Goal: Use online tool/utility: Utilize a website feature to perform a specific function

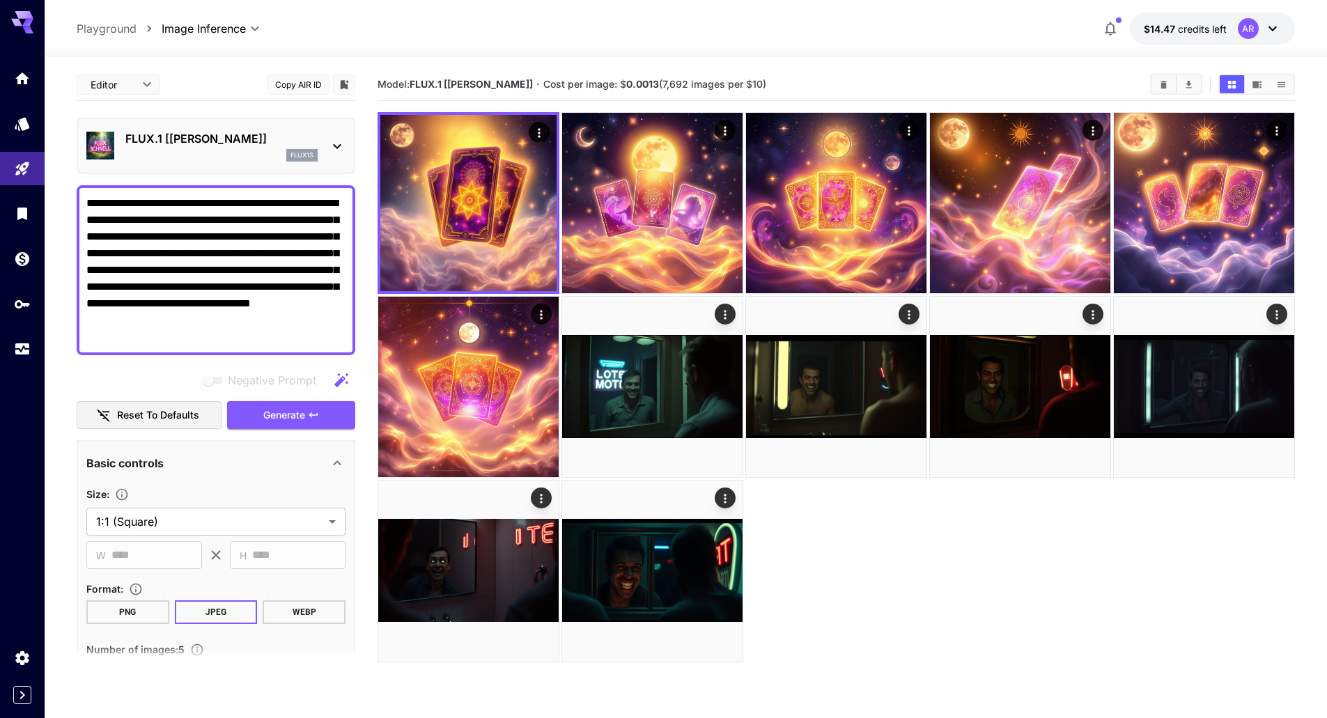
click at [208, 257] on textarea "**********" at bounding box center [215, 270] width 259 height 150
paste textarea
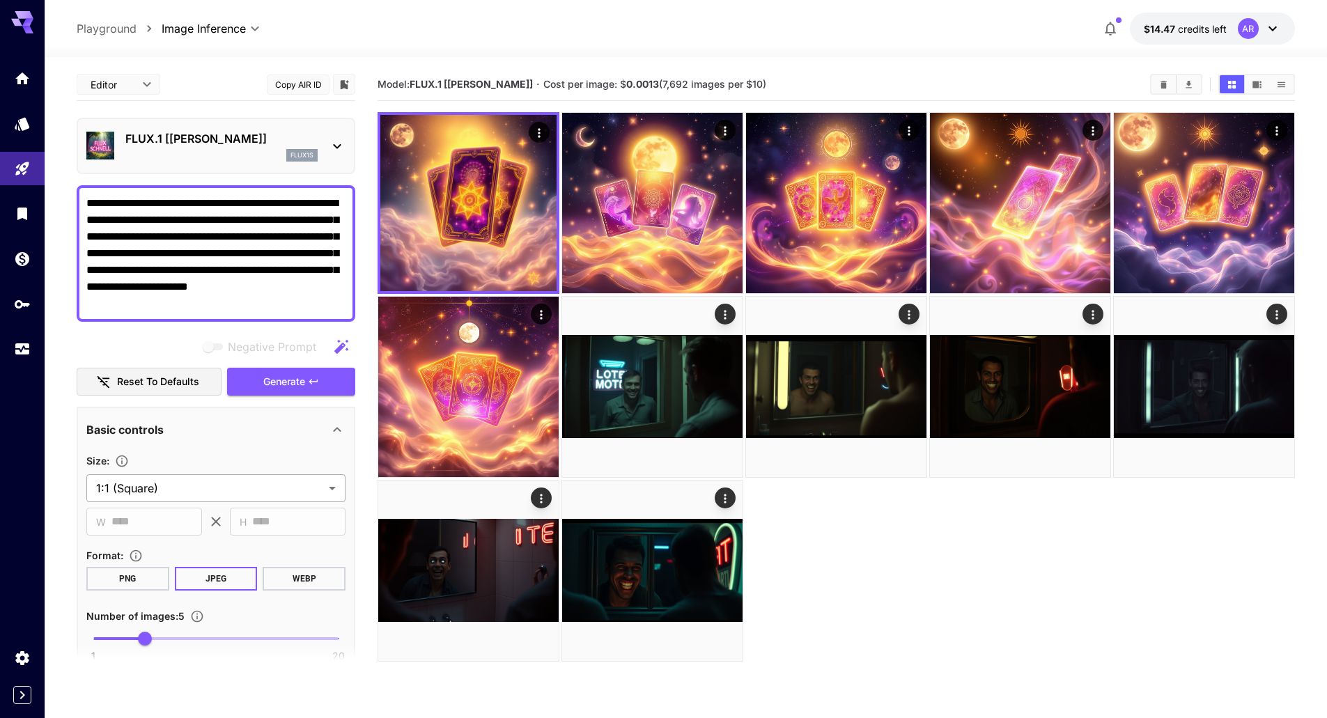
type textarea "**********"
click at [172, 495] on body "**********" at bounding box center [663, 414] width 1327 height 828
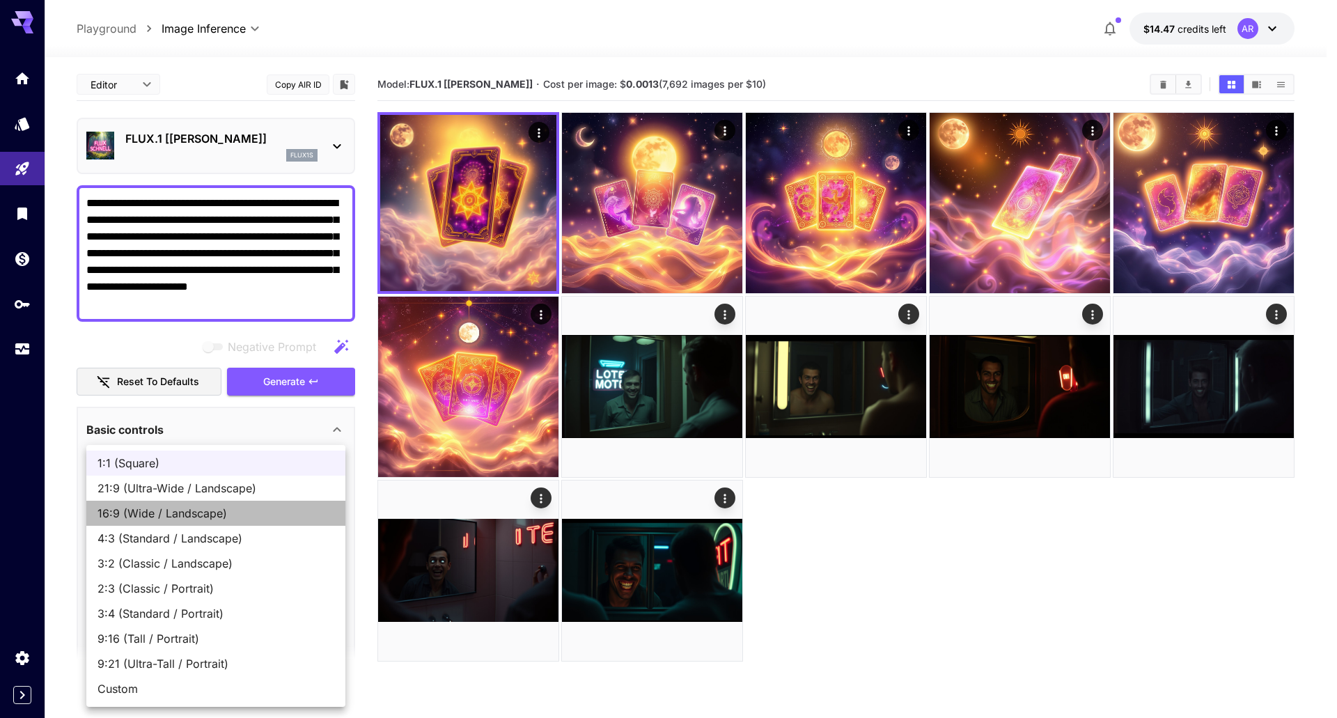
click at [175, 519] on span "16:9 (Wide / Landscape)" at bounding box center [216, 513] width 237 height 17
type input "**********"
type input "****"
type input "***"
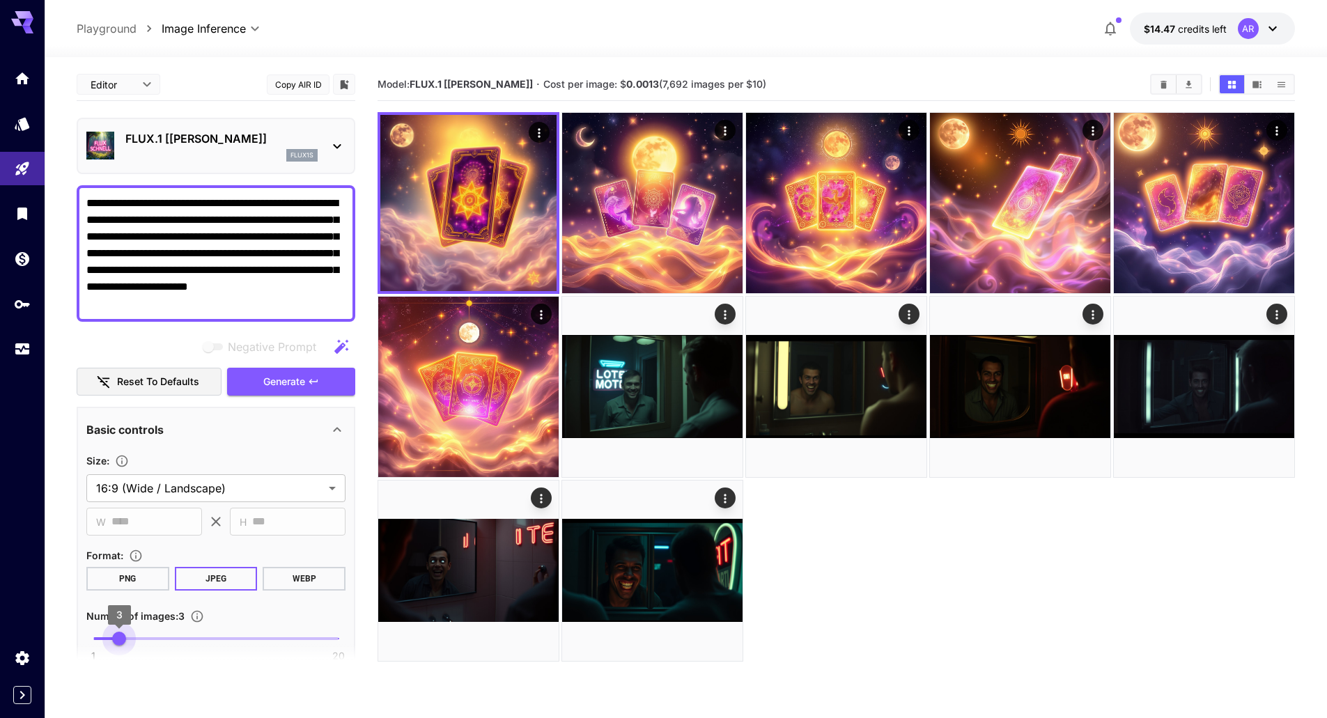
type input "*"
drag, startPoint x: 146, startPoint y: 642, endPoint x: 107, endPoint y: 644, distance: 39.7
click at [107, 644] on section "**********" at bounding box center [216, 373] width 279 height 610
click at [278, 380] on span "Generate" at bounding box center [284, 381] width 42 height 17
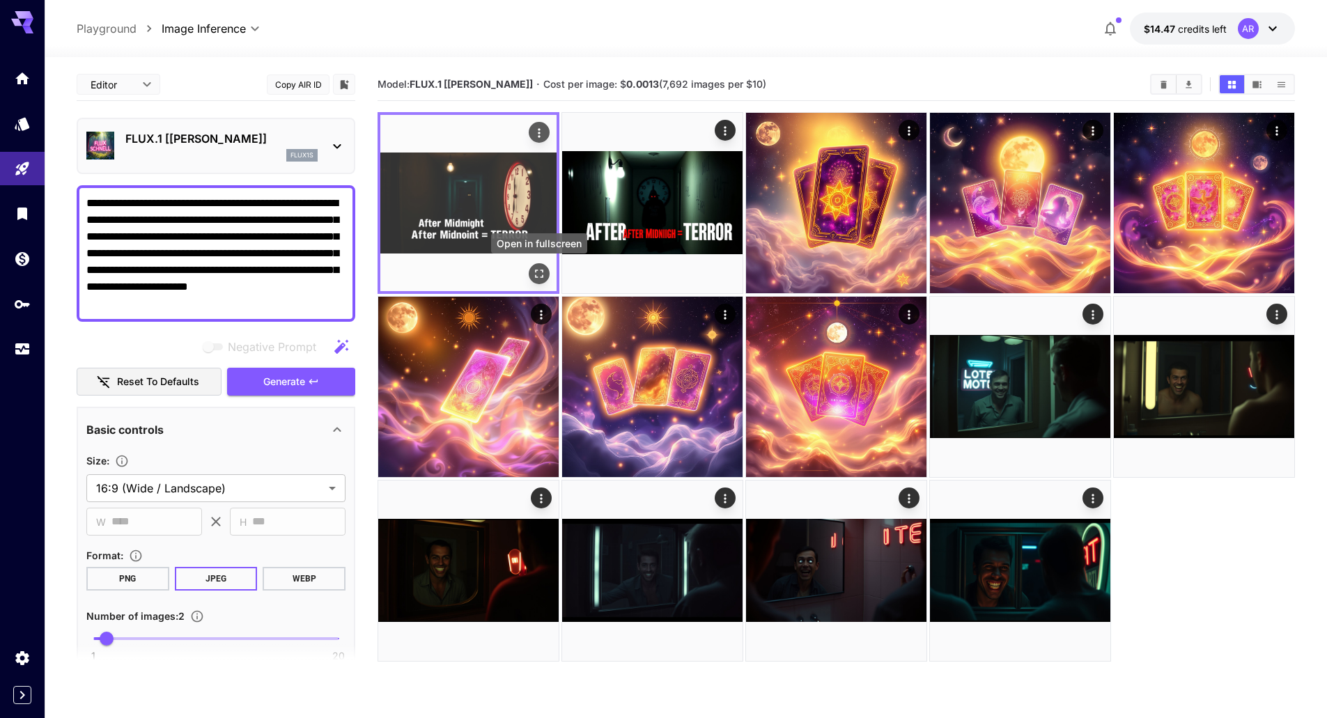
click at [543, 280] on icon "Open in fullscreen" at bounding box center [539, 274] width 14 height 14
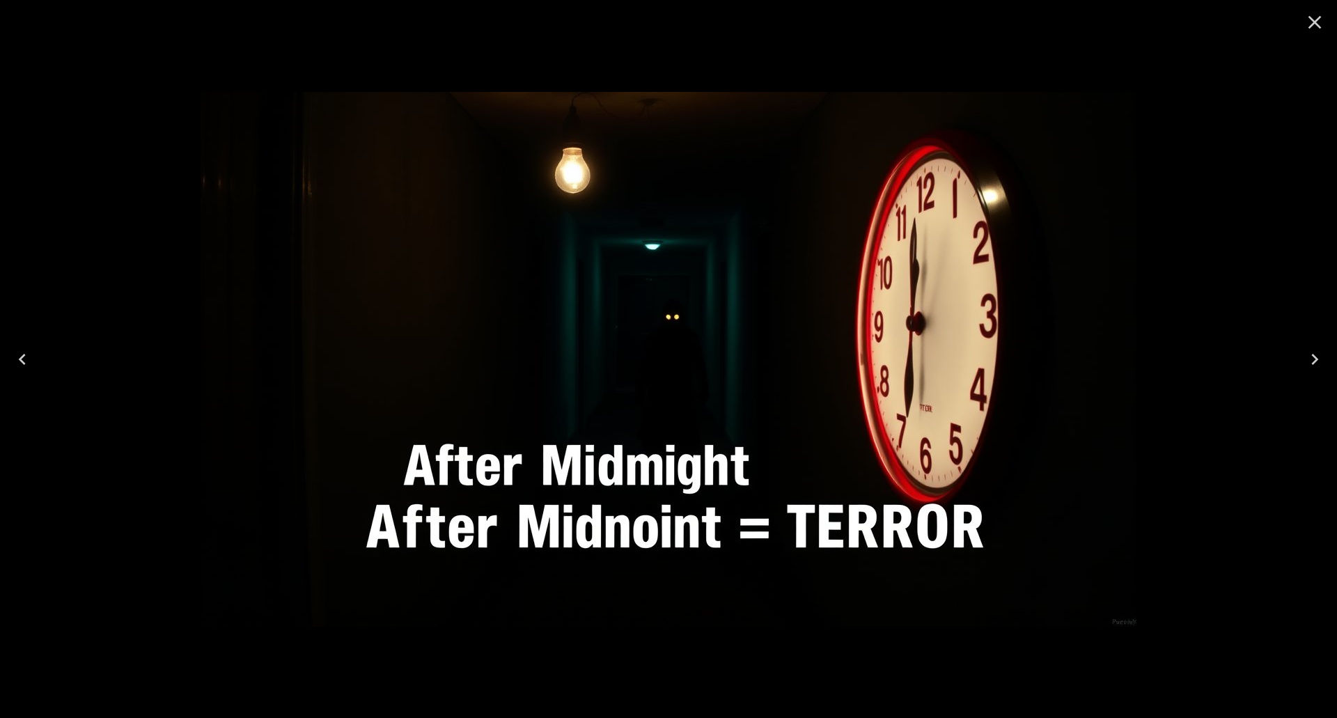
click at [1318, 363] on icon "Next" at bounding box center [1315, 359] width 22 height 22
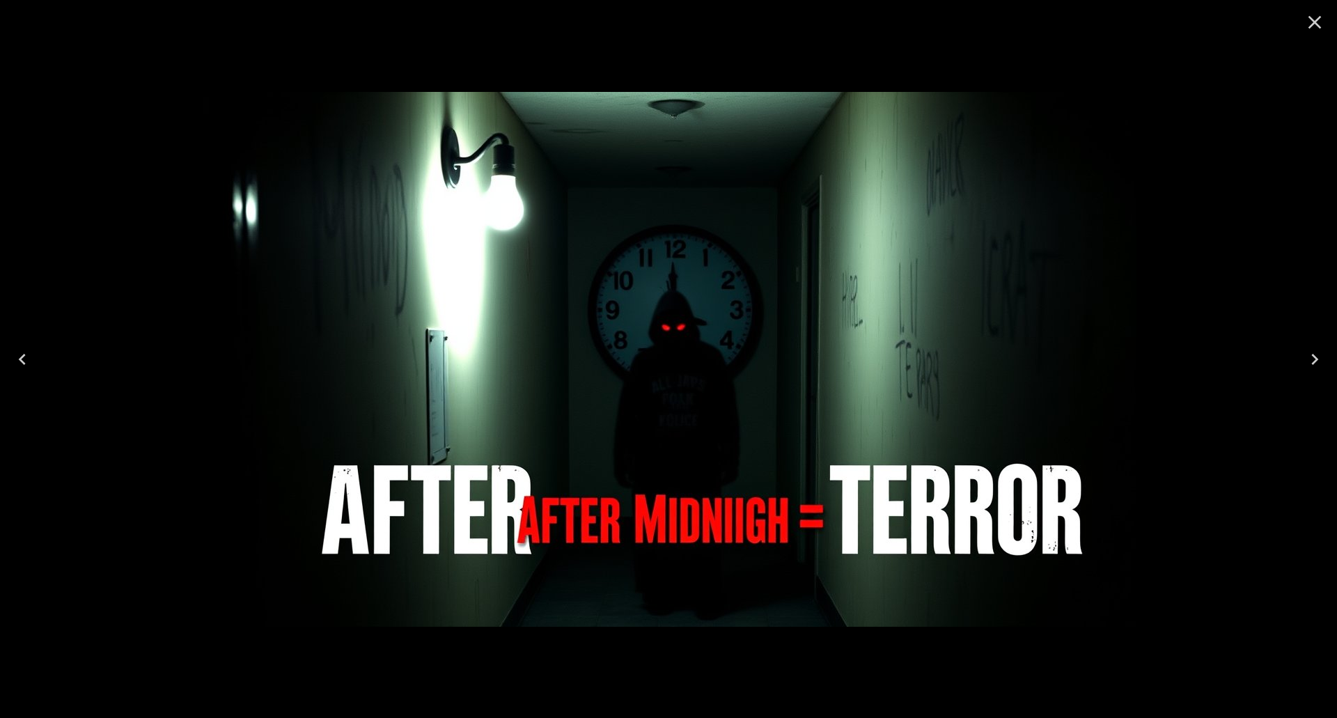
click at [1317, 22] on icon "Close" at bounding box center [1315, 22] width 13 height 13
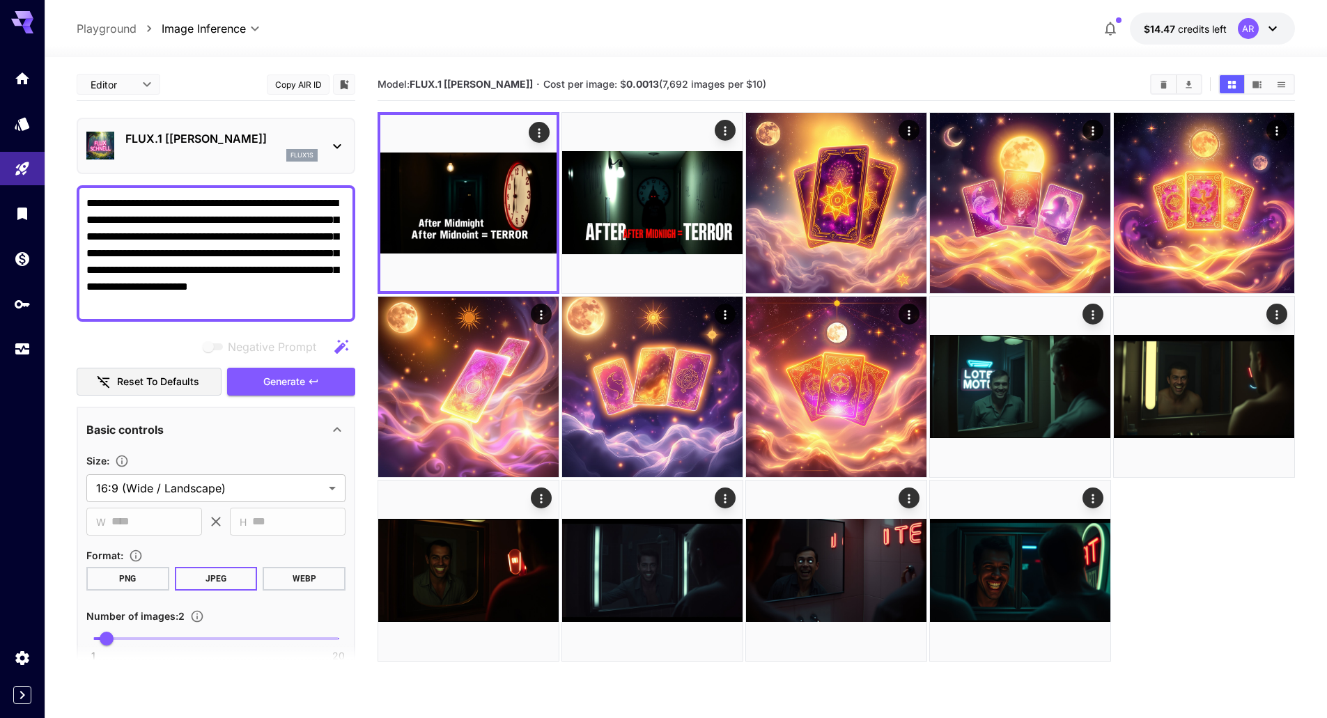
drag, startPoint x: 258, startPoint y: 285, endPoint x: 308, endPoint y: 301, distance: 52.0
click at [308, 301] on textarea "**********" at bounding box center [215, 253] width 259 height 117
drag, startPoint x: 130, startPoint y: 271, endPoint x: 375, endPoint y: 304, distance: 247.5
click at [375, 304] on main "**********" at bounding box center [686, 432] width 1218 height 729
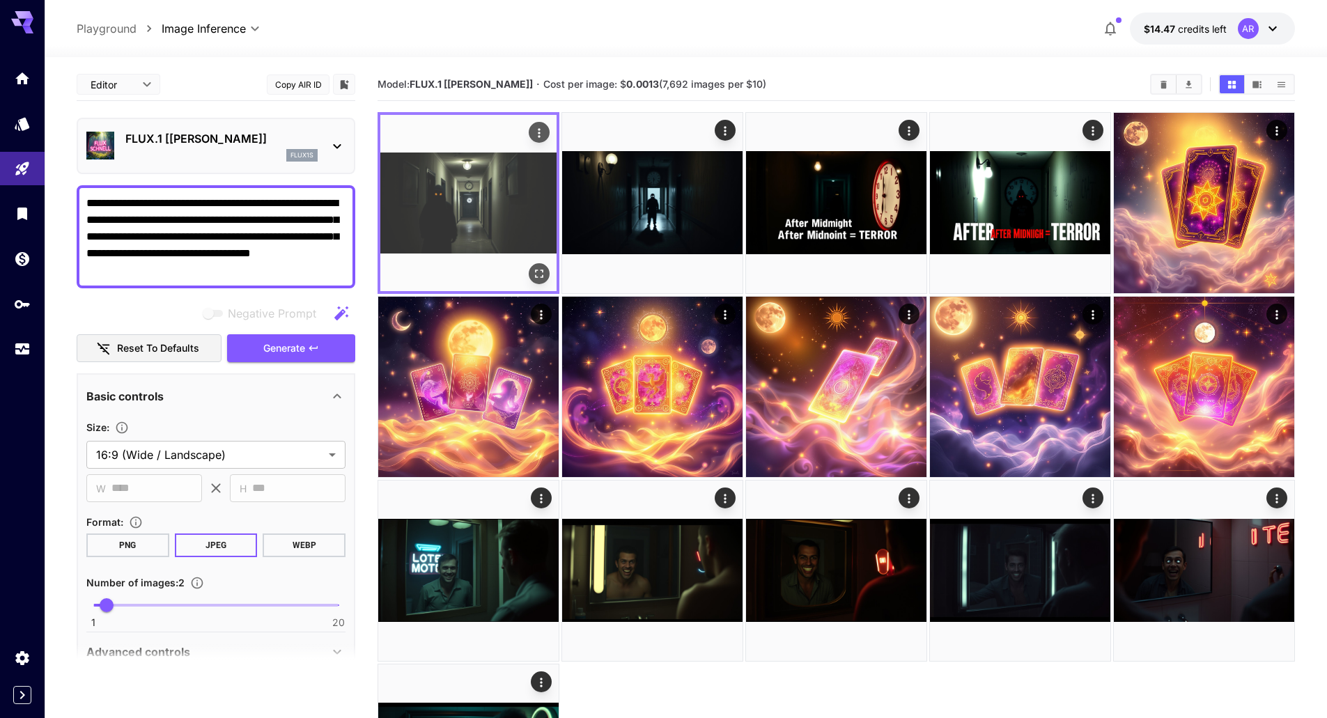
click at [534, 274] on icon "Open in fullscreen" at bounding box center [539, 274] width 14 height 14
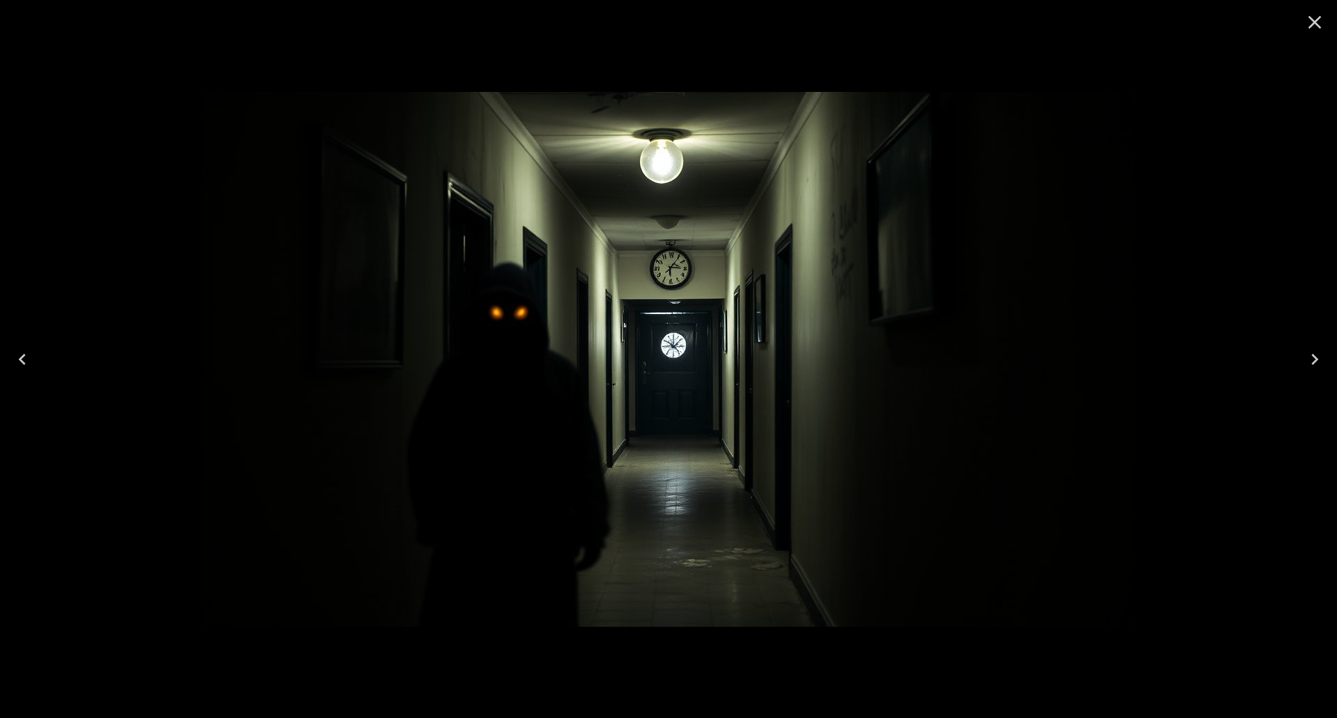
click at [1320, 357] on icon "Next" at bounding box center [1315, 359] width 22 height 22
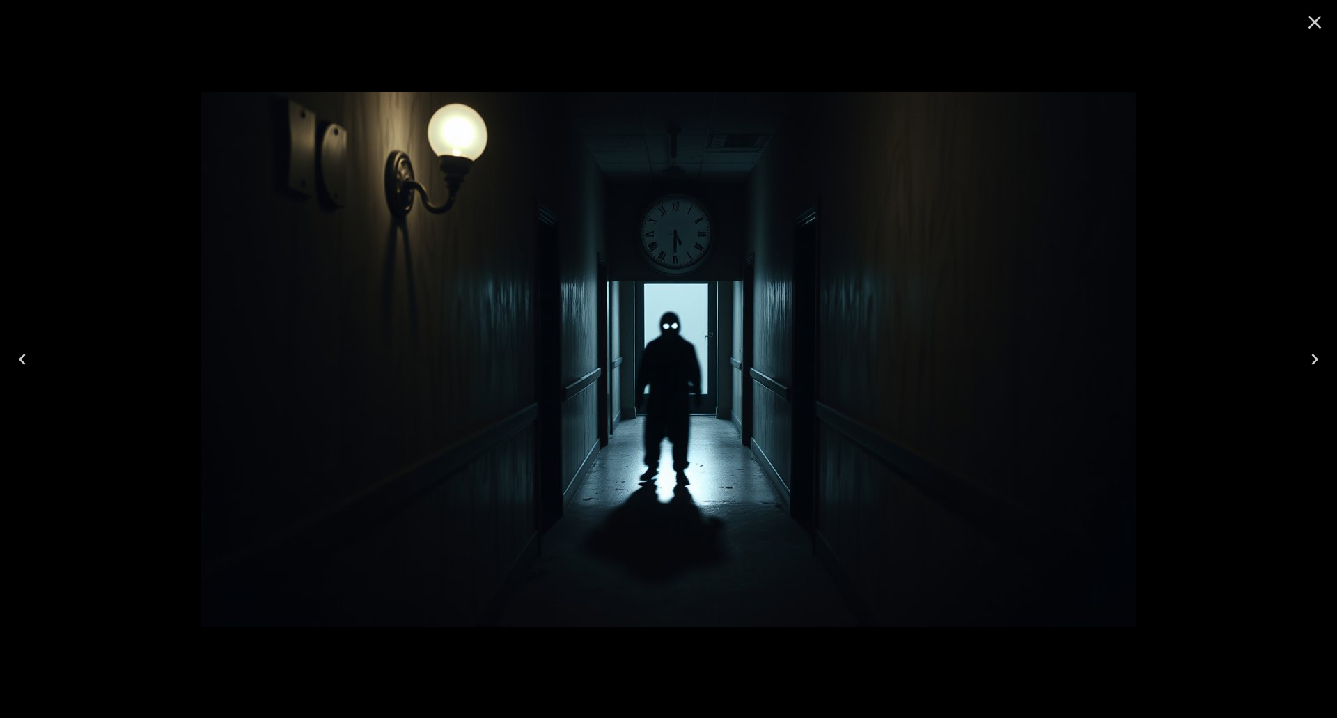
click at [1321, 357] on icon "Next" at bounding box center [1315, 359] width 22 height 22
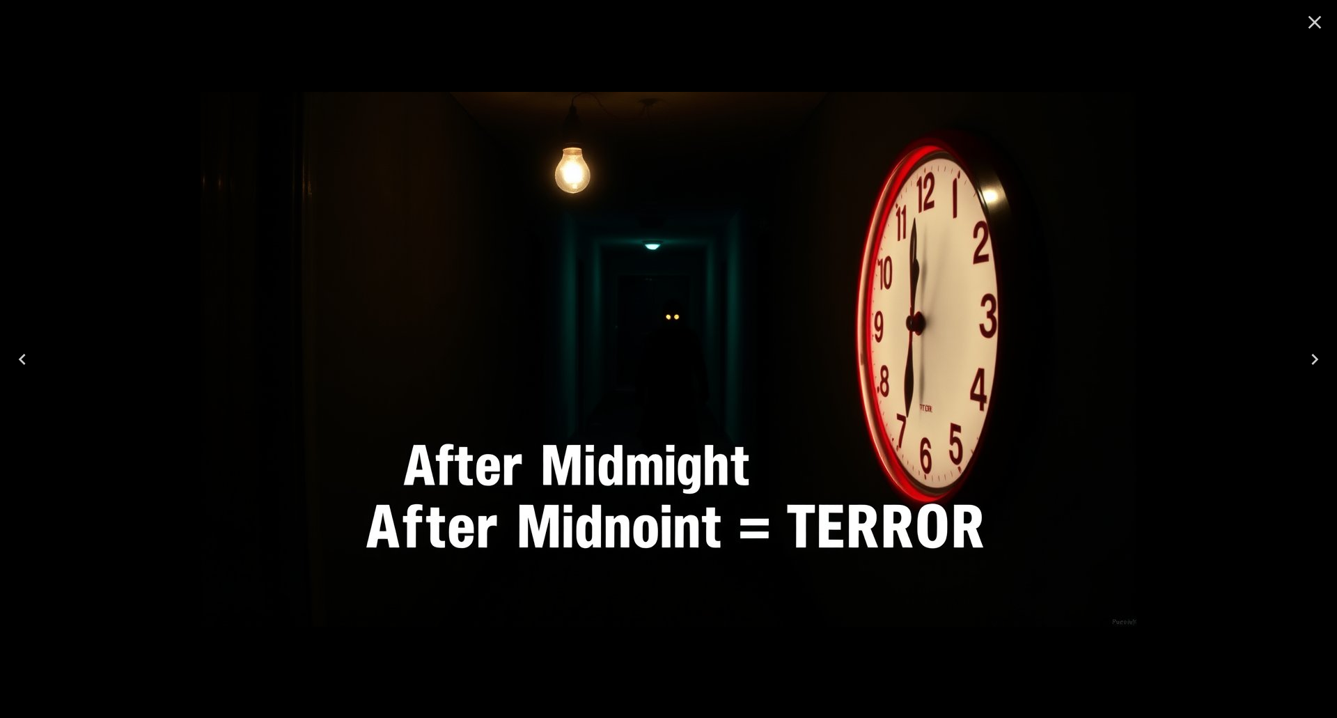
click at [1319, 31] on icon "Close" at bounding box center [1315, 22] width 22 height 22
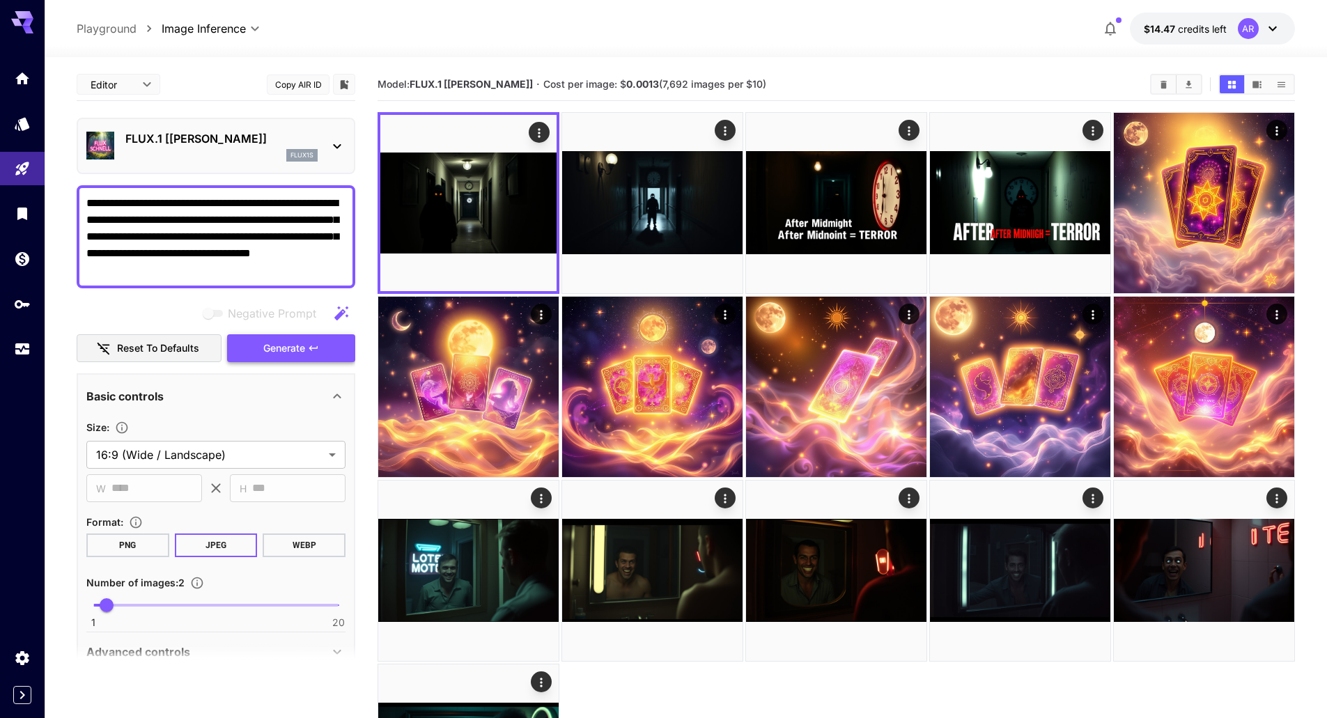
click at [256, 343] on button "Generate" at bounding box center [291, 348] width 128 height 29
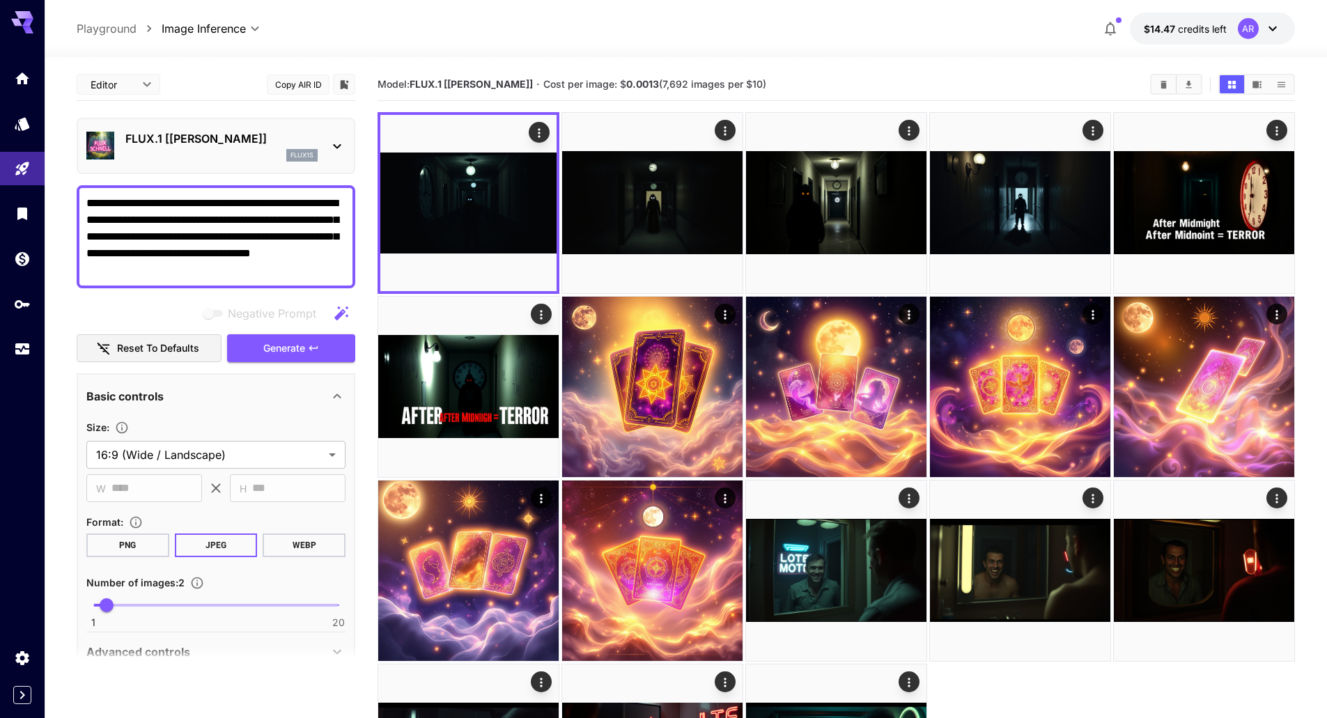
click at [270, 215] on textarea "**********" at bounding box center [215, 237] width 259 height 84
paste textarea "**********"
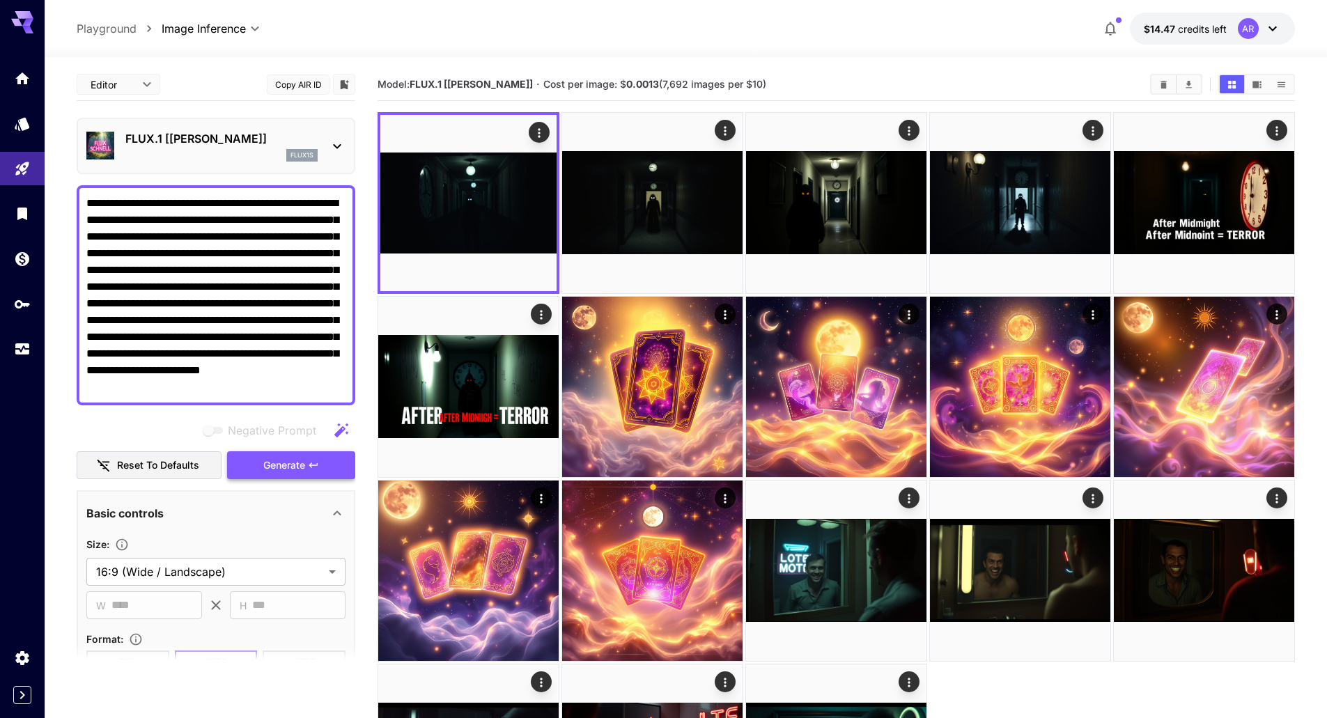
type textarea "**********"
click at [282, 469] on span "Generate" at bounding box center [284, 465] width 42 height 17
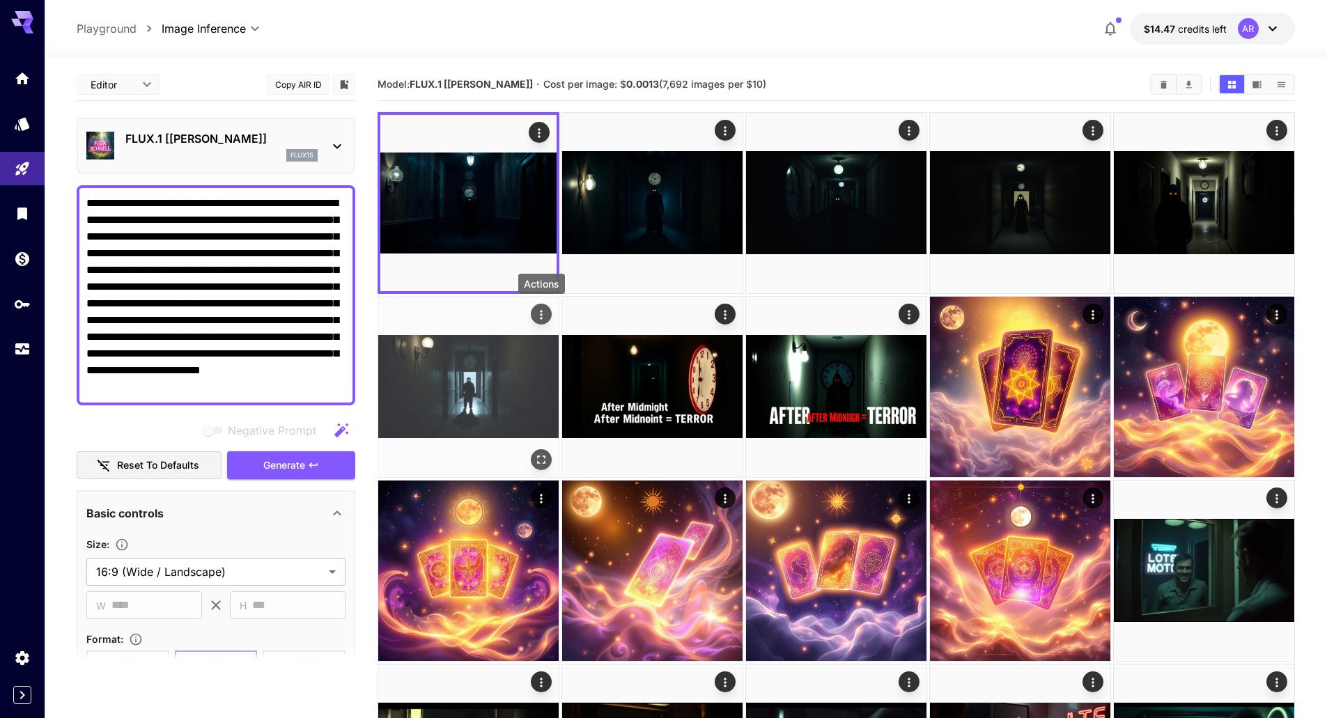
click at [545, 313] on icon "Actions" at bounding box center [541, 315] width 14 height 14
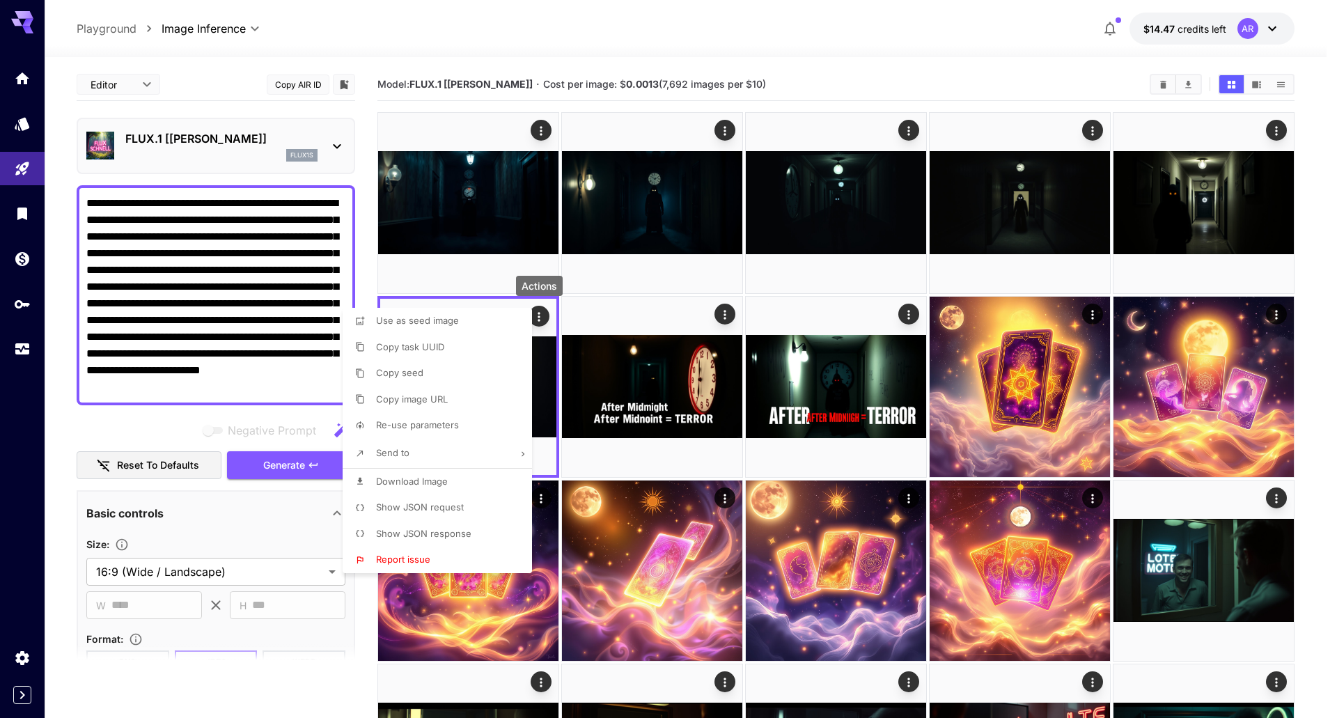
click at [519, 258] on div at bounding box center [668, 359] width 1337 height 718
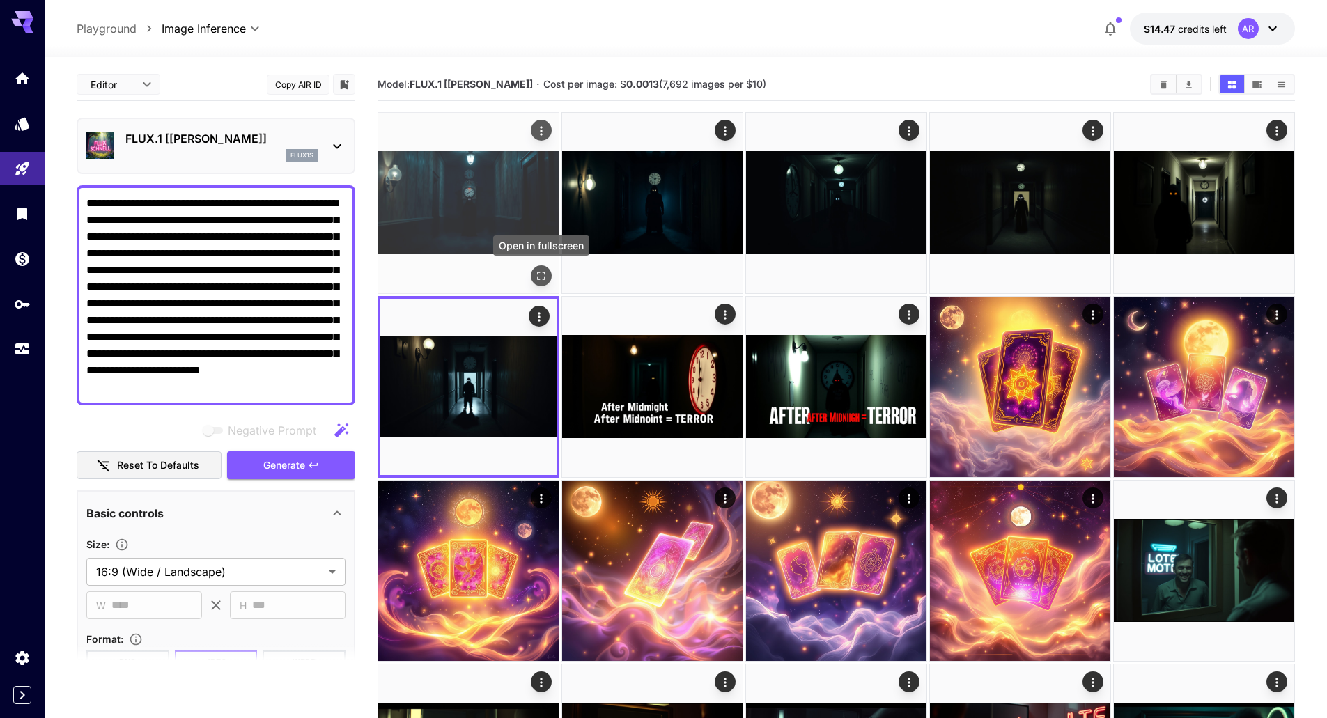
click at [545, 274] on icon "Open in fullscreen" at bounding box center [541, 276] width 8 height 8
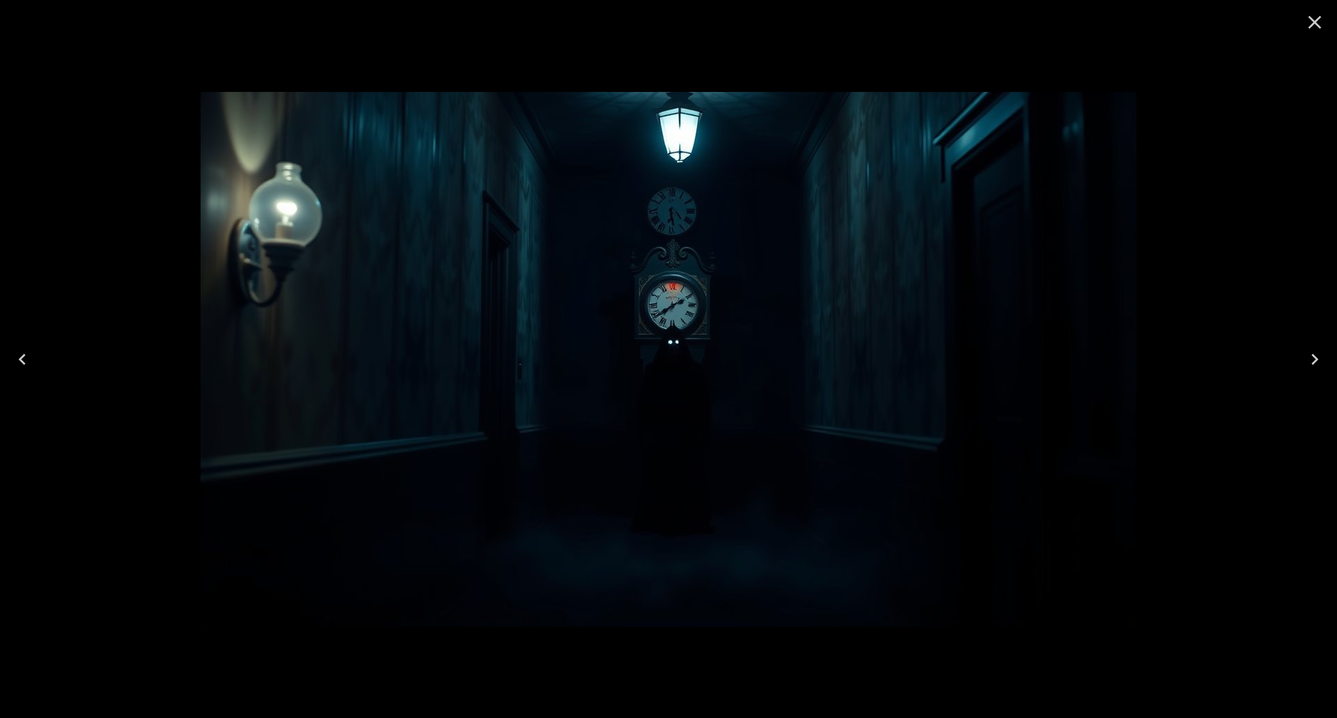
click at [1320, 357] on icon "Next" at bounding box center [1315, 359] width 22 height 22
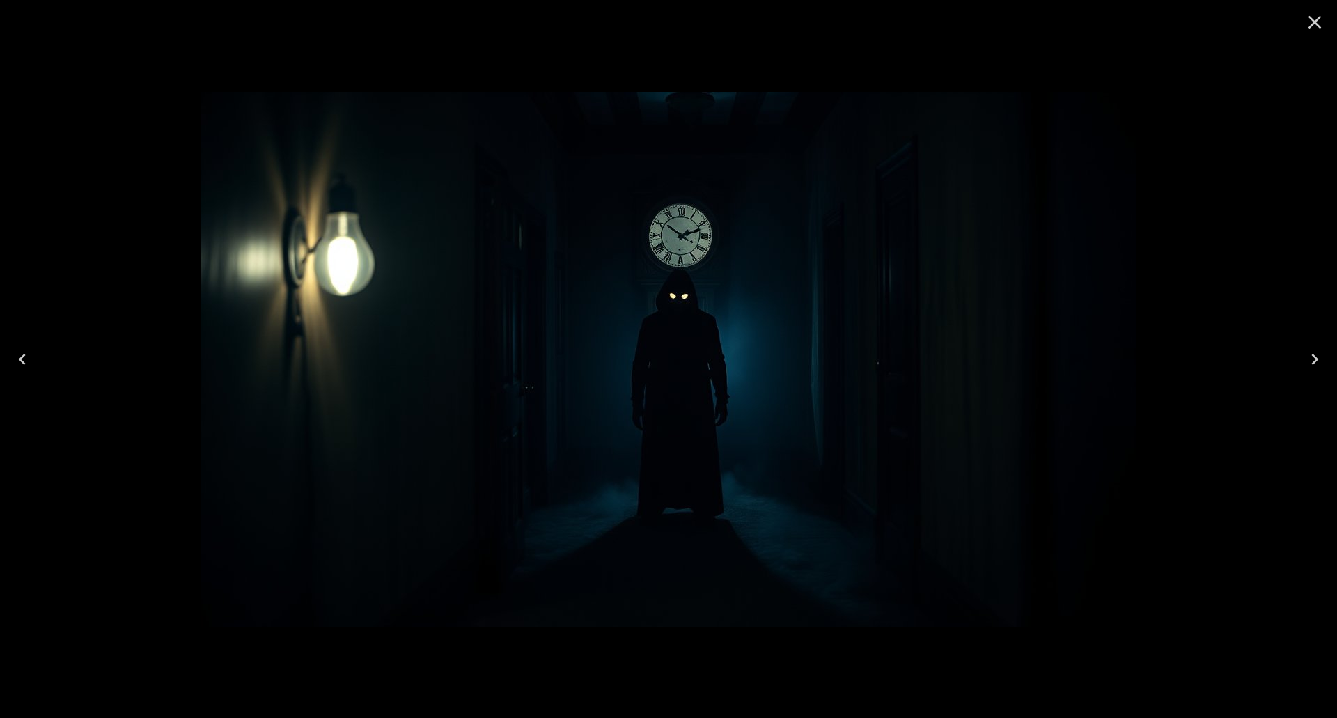
click at [1325, 361] on icon "Next" at bounding box center [1315, 359] width 22 height 22
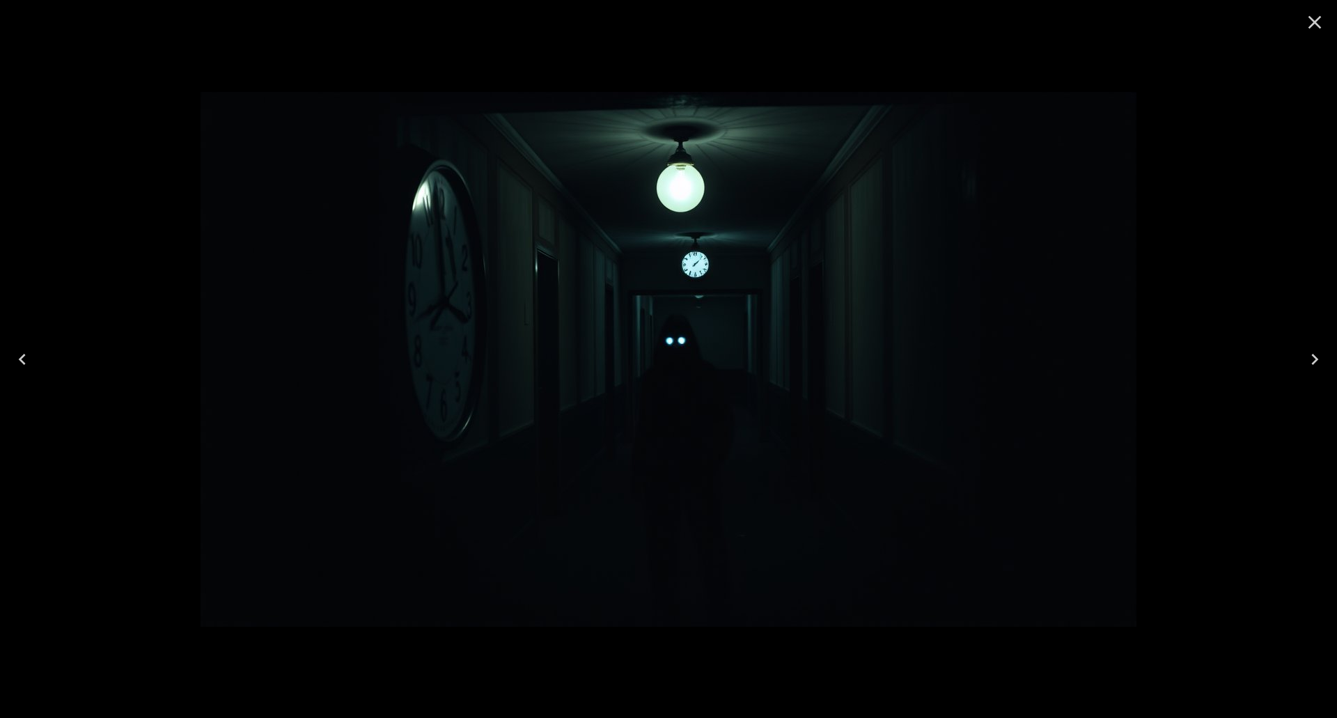
click at [1325, 361] on icon "Next" at bounding box center [1315, 359] width 22 height 22
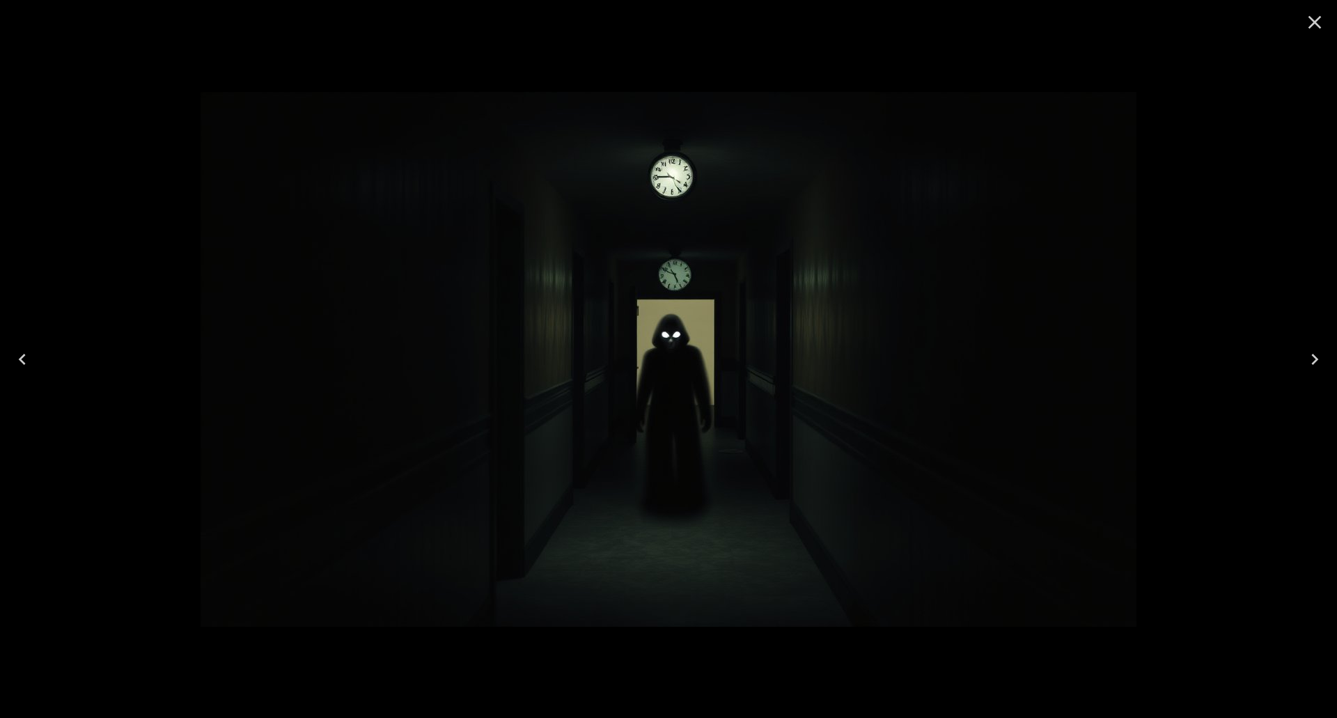
click at [1314, 355] on icon "Next" at bounding box center [1315, 359] width 7 height 11
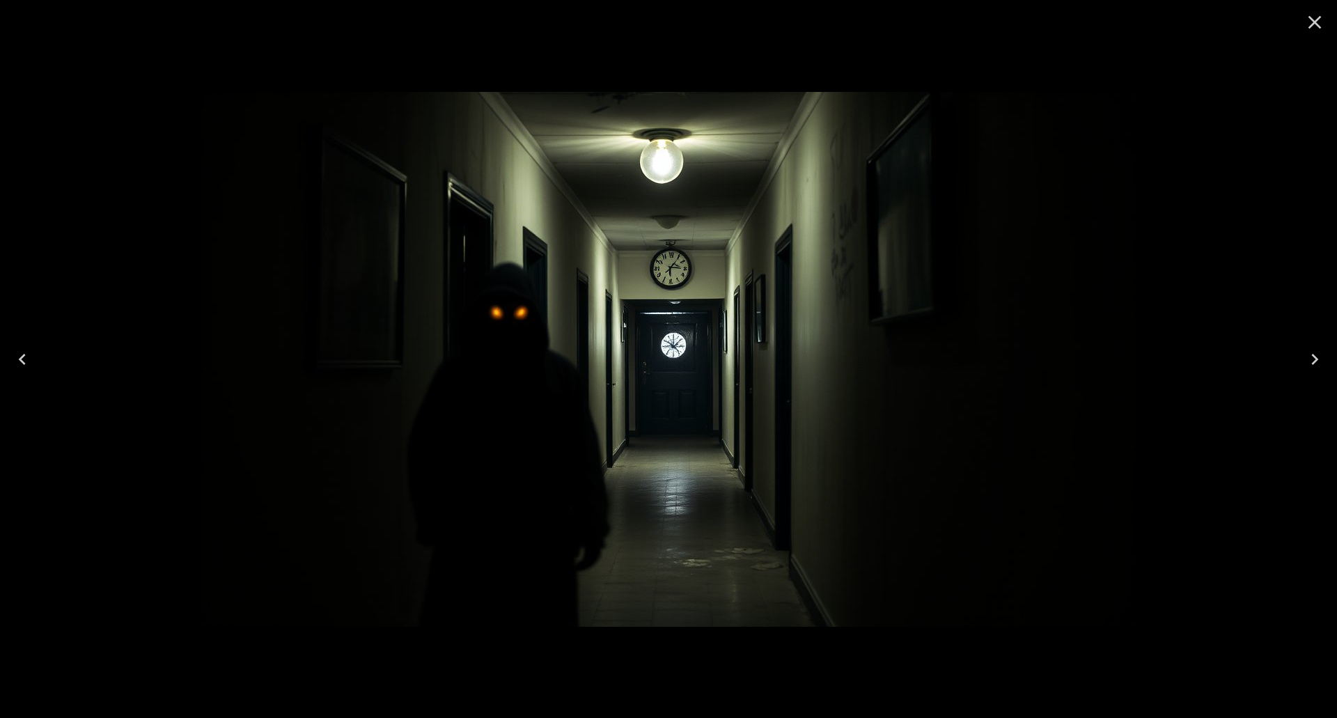
click at [20, 354] on icon "Previous" at bounding box center [22, 359] width 22 height 22
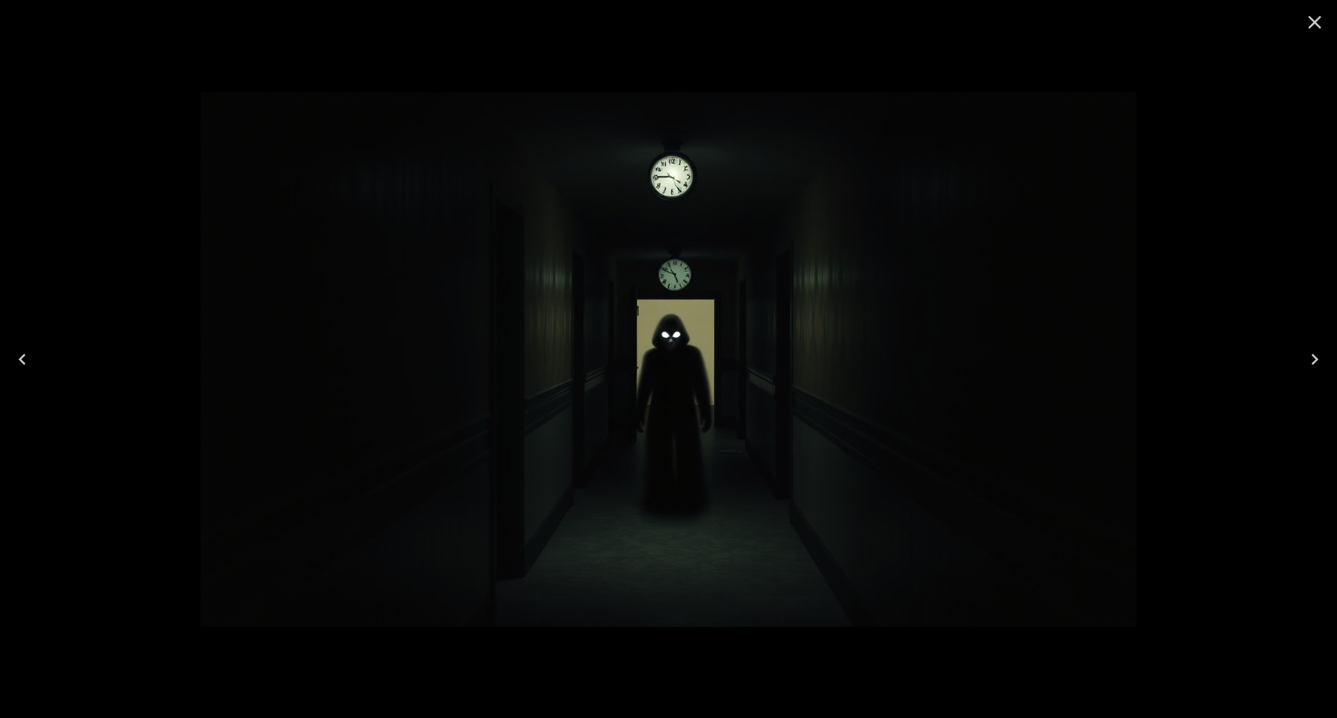
click at [20, 354] on icon "Previous" at bounding box center [22, 359] width 22 height 22
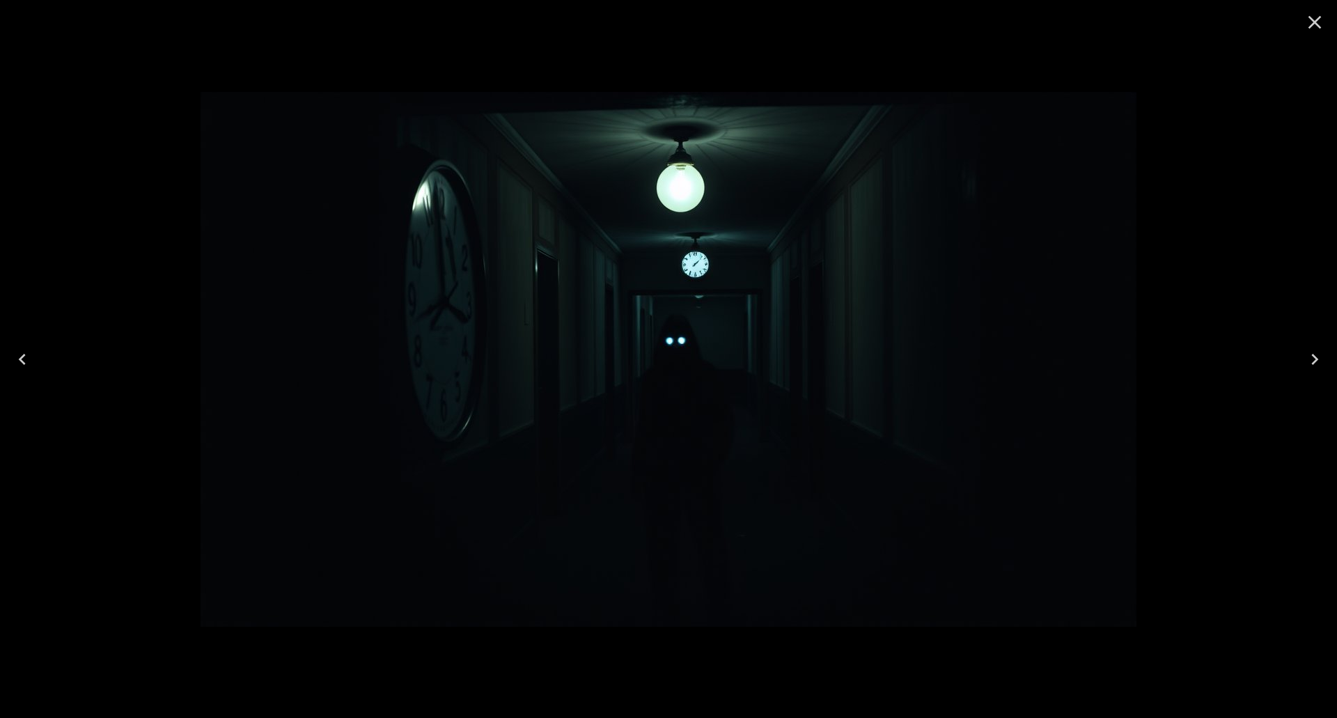
click at [20, 354] on icon "Previous" at bounding box center [22, 359] width 22 height 22
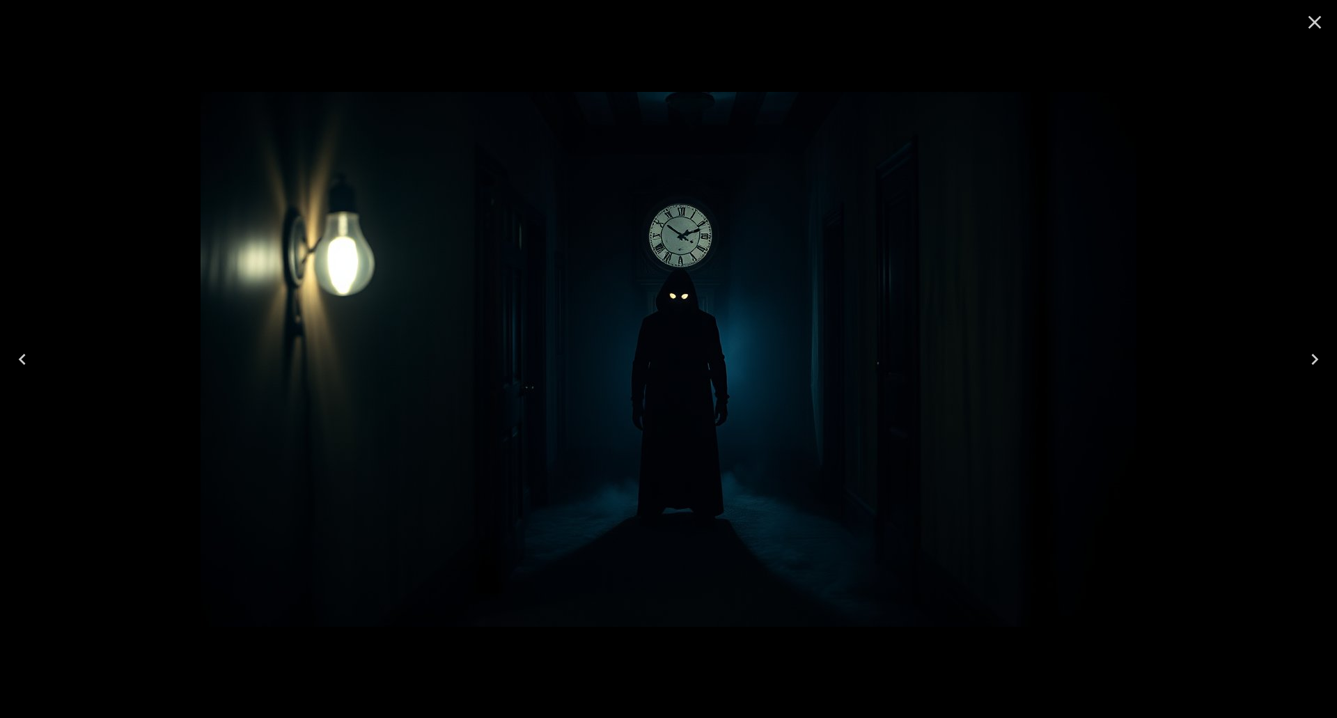
click at [20, 354] on icon "Previous" at bounding box center [22, 359] width 22 height 22
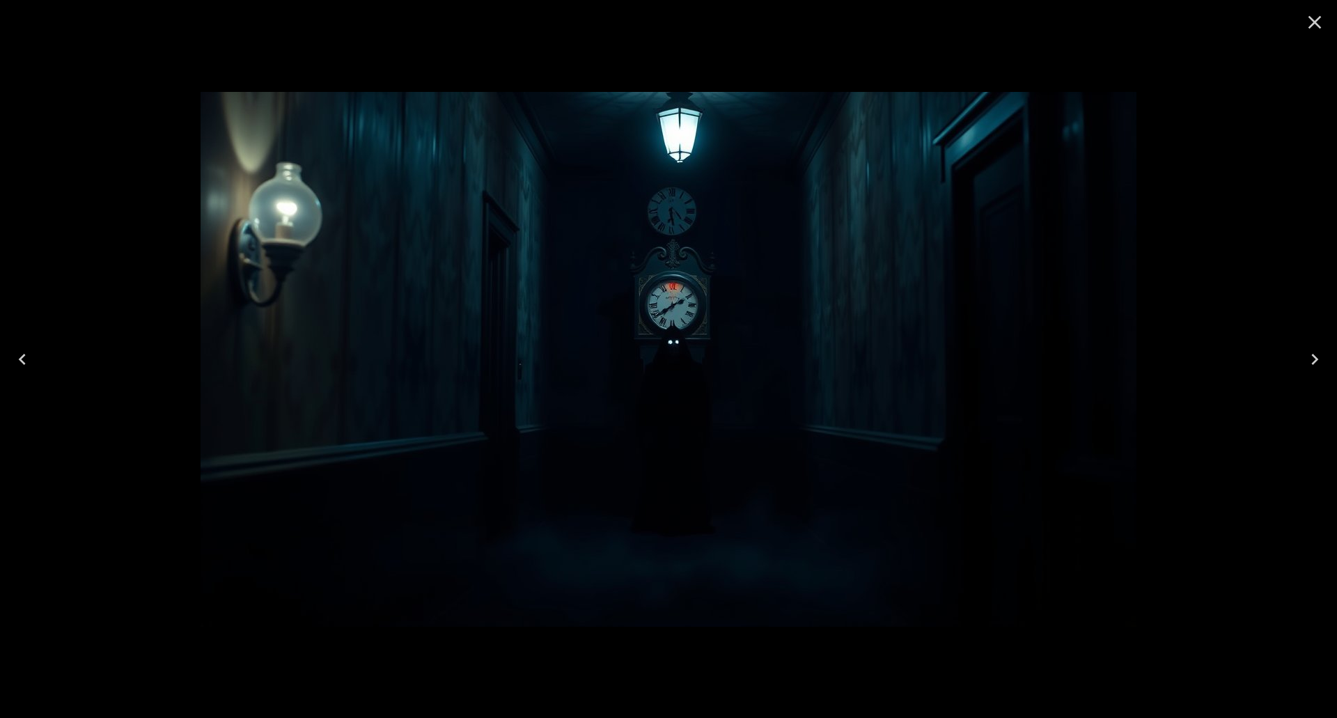
click at [1317, 14] on icon "Close" at bounding box center [1315, 22] width 22 height 22
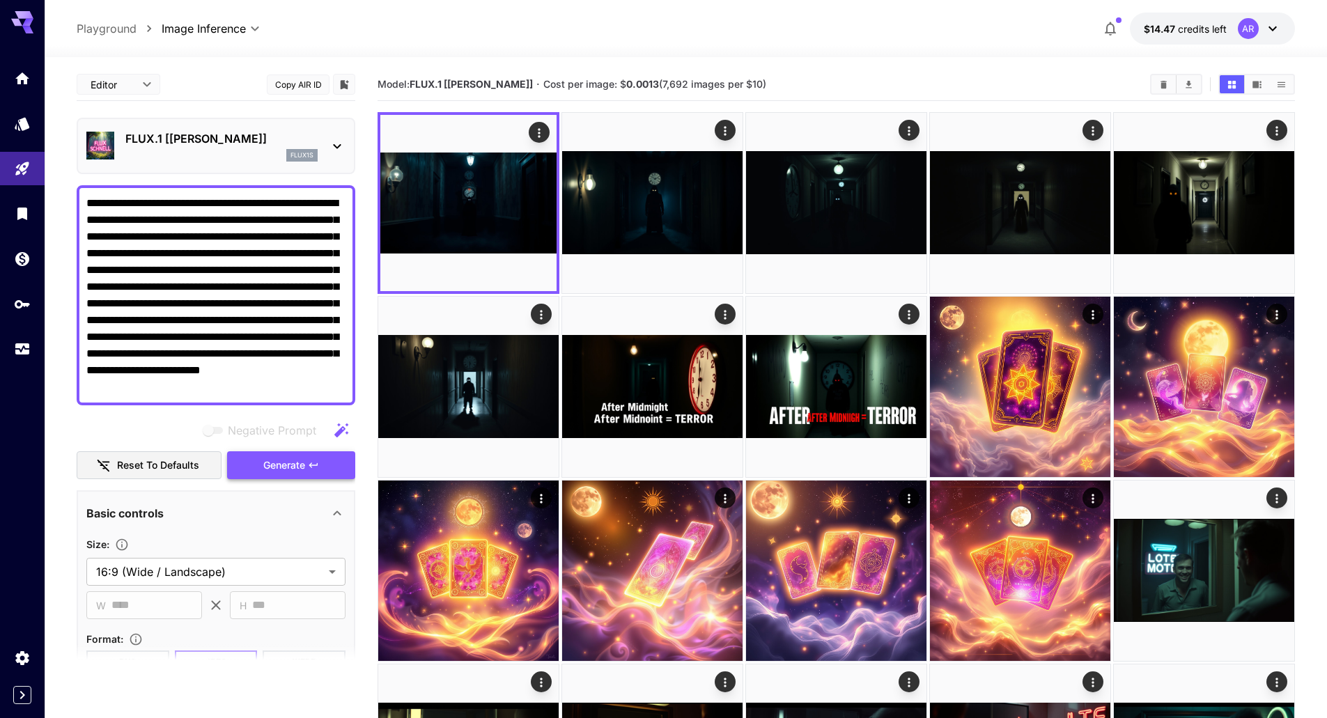
click at [254, 471] on button "Generate" at bounding box center [291, 465] width 128 height 29
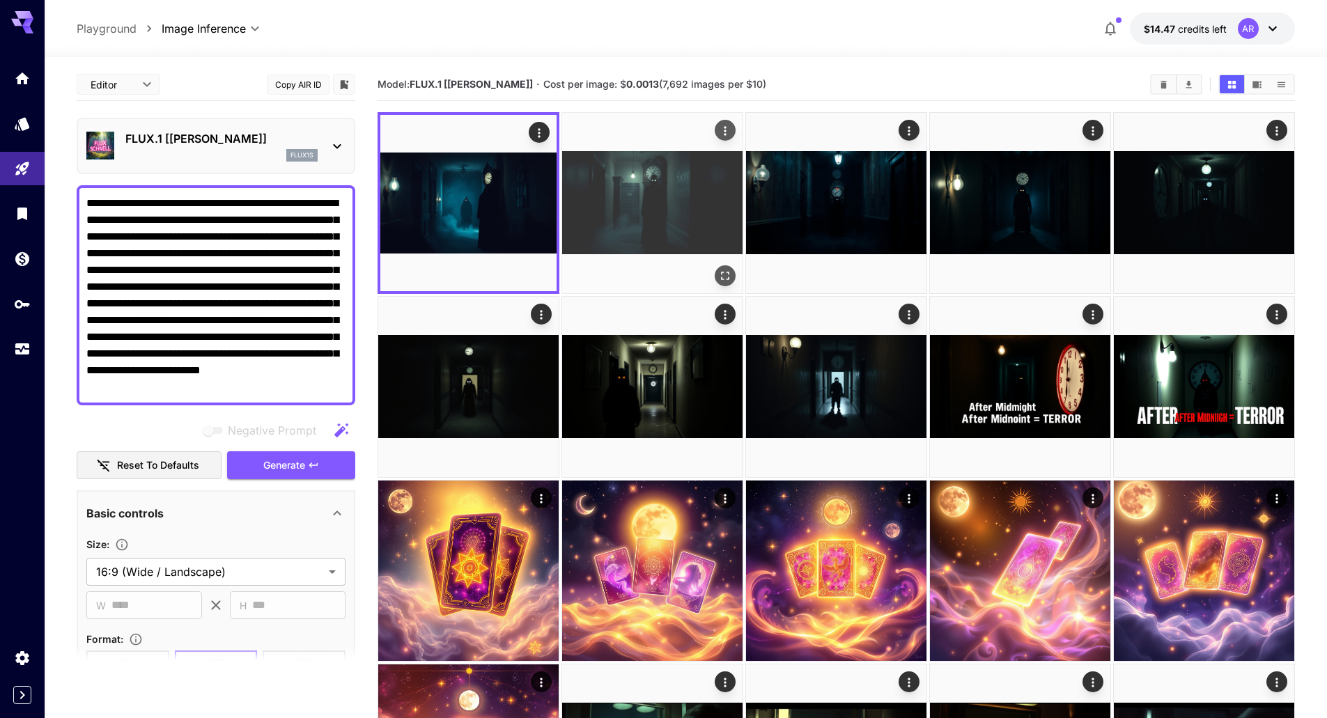
click at [731, 274] on icon "Open in fullscreen" at bounding box center [725, 276] width 14 height 14
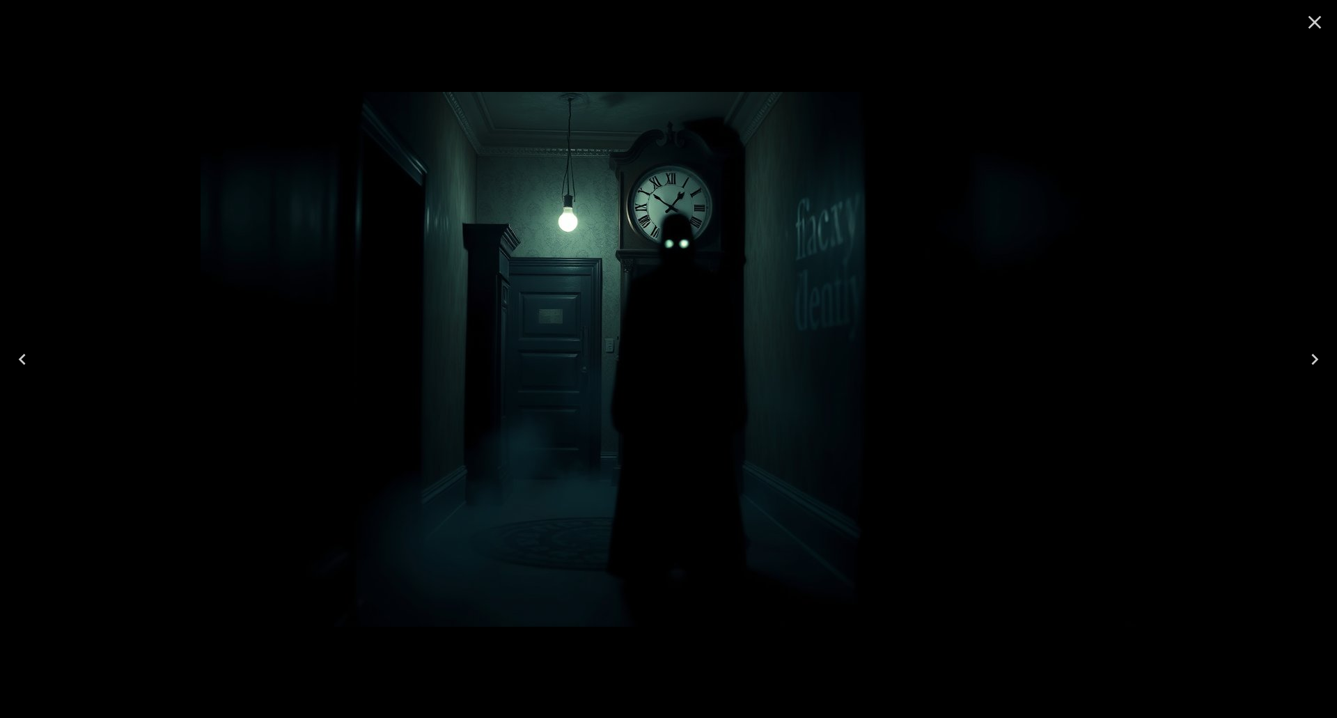
drag, startPoint x: 711, startPoint y: 254, endPoint x: 572, endPoint y: 143, distance: 177.4
click at [572, 143] on img at bounding box center [669, 359] width 936 height 535
click at [1312, 362] on icon "Next" at bounding box center [1315, 359] width 22 height 22
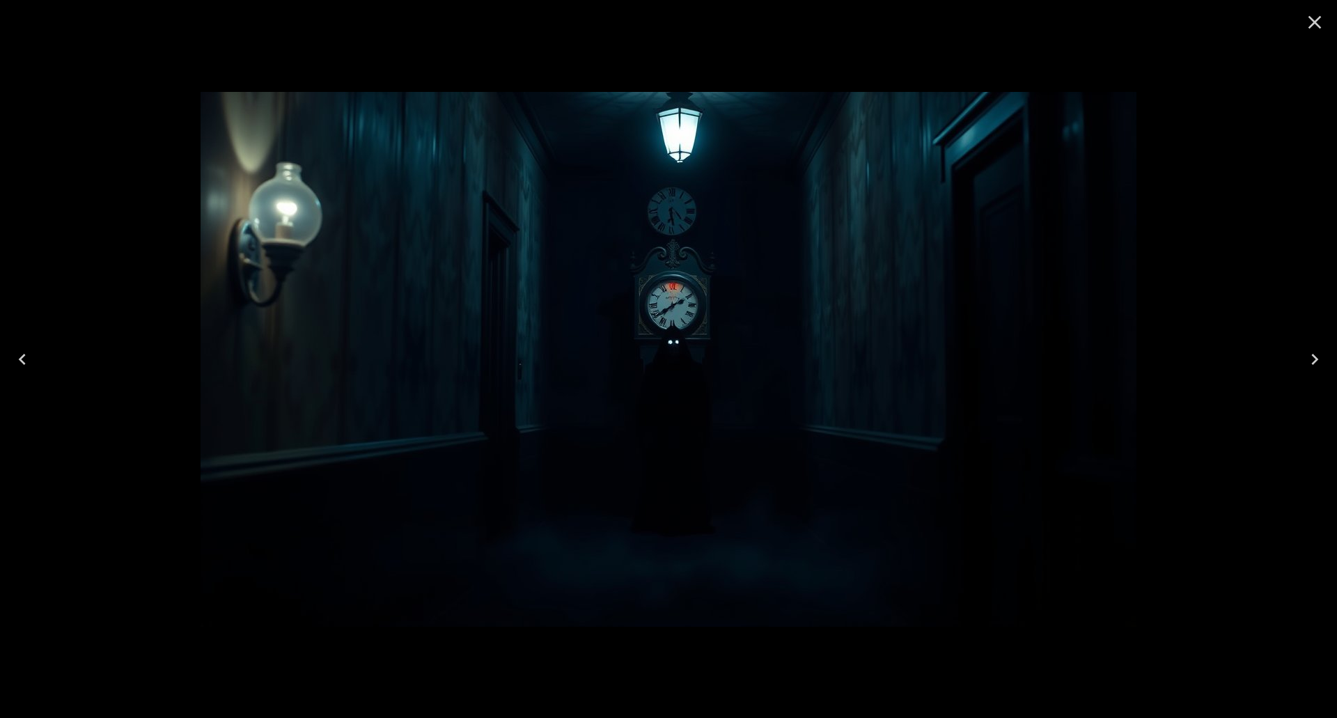
click at [1323, 359] on icon "Next" at bounding box center [1315, 359] width 22 height 22
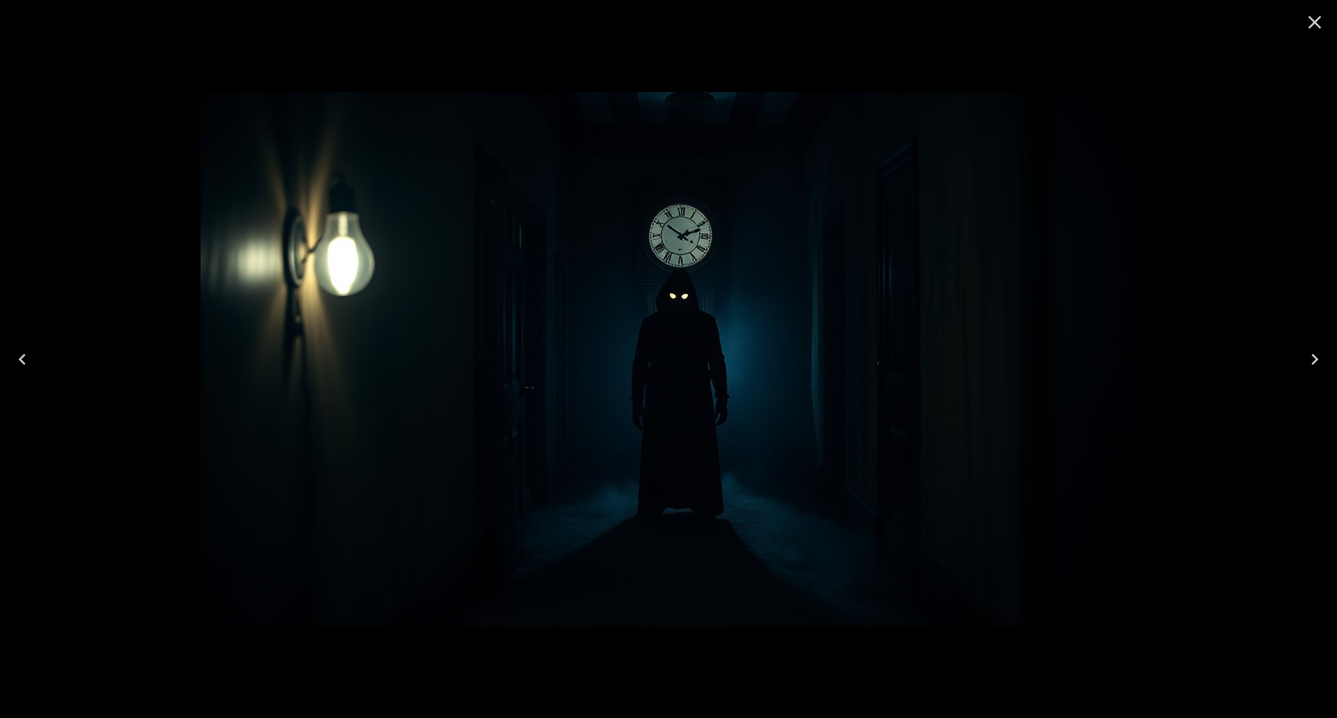
click at [1323, 359] on icon "Next" at bounding box center [1315, 359] width 22 height 22
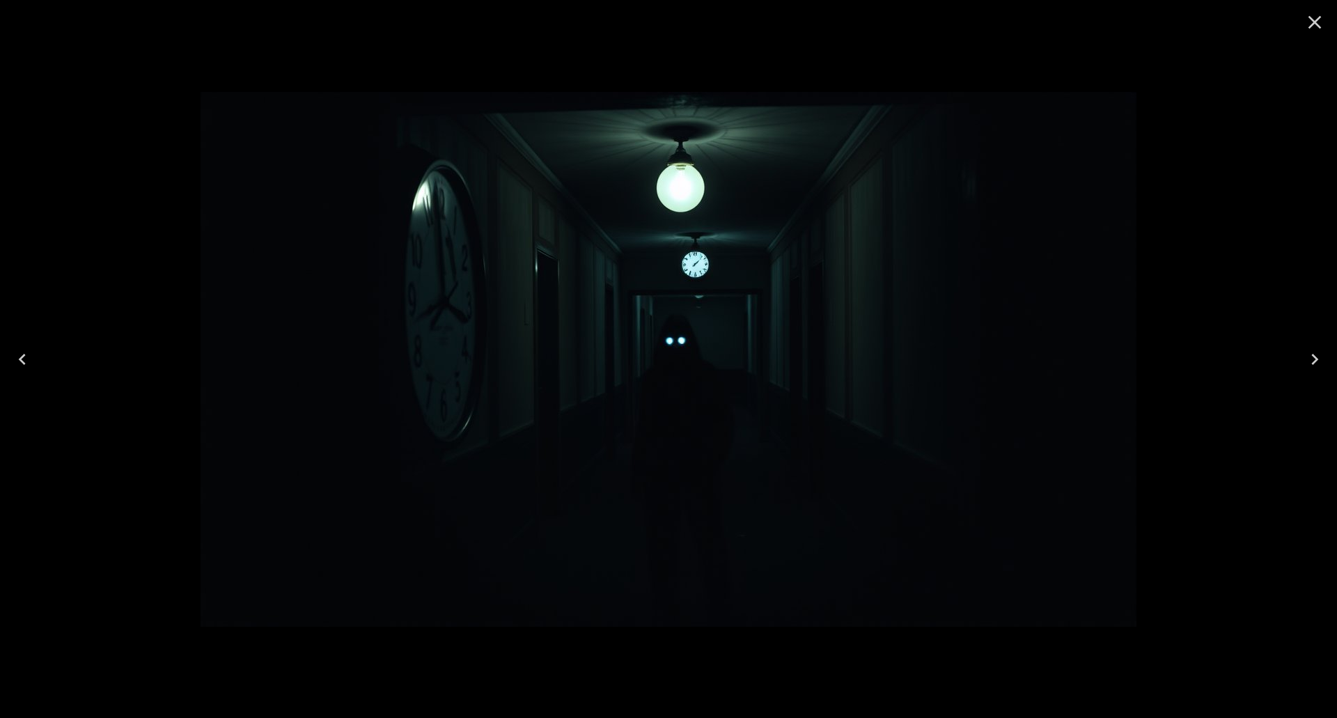
click at [1323, 359] on icon "Next" at bounding box center [1315, 359] width 22 height 22
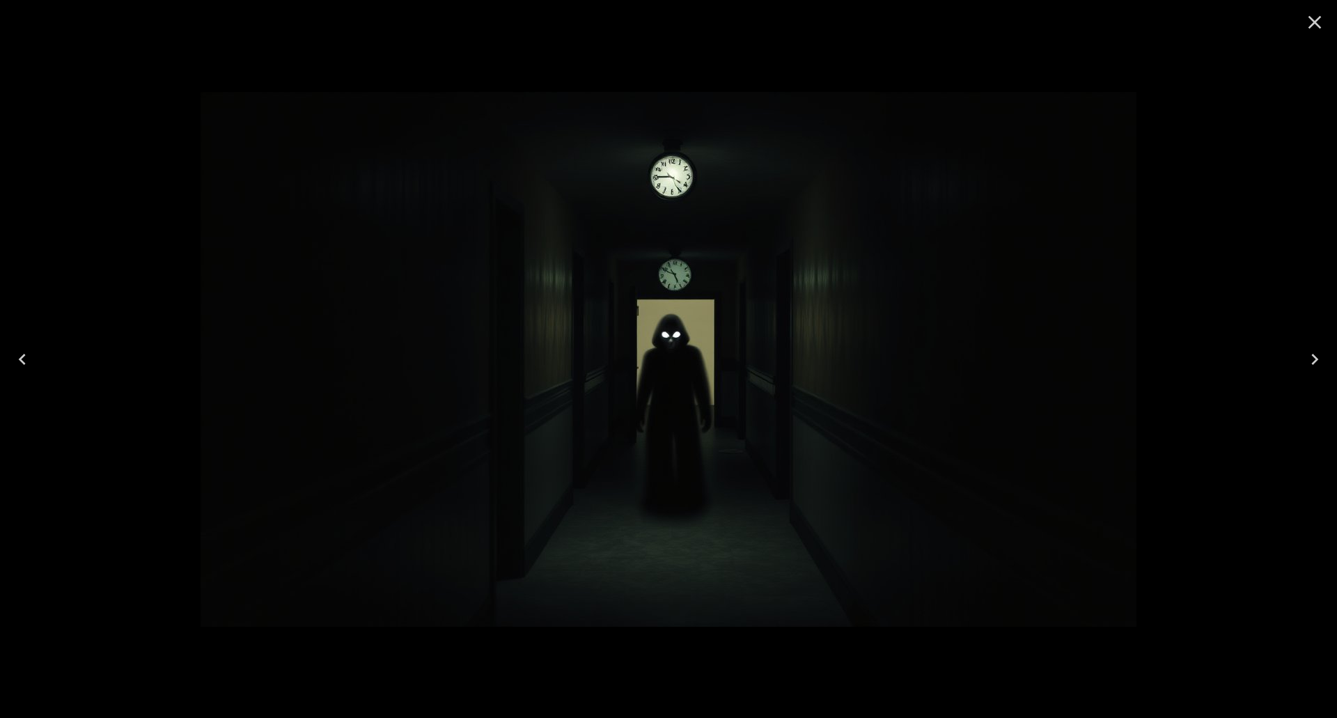
click at [1323, 359] on icon "Next" at bounding box center [1315, 359] width 22 height 22
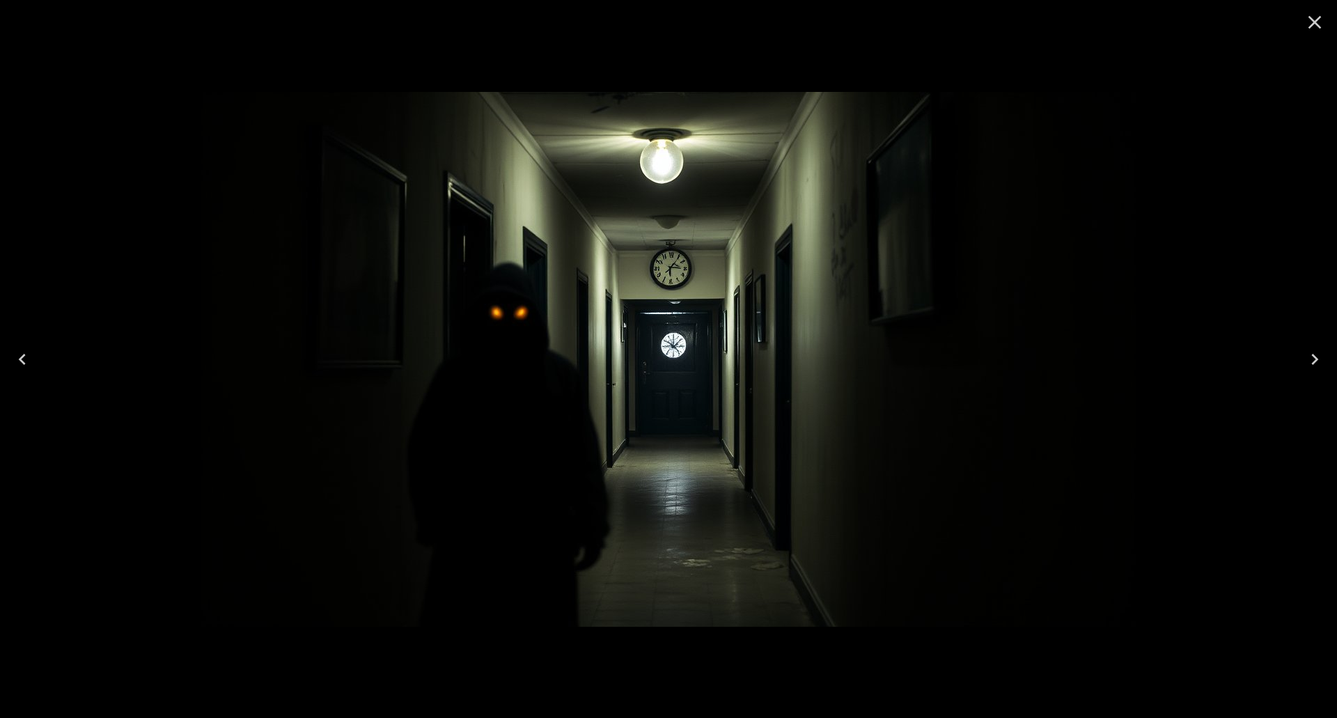
click at [1323, 359] on icon "Next" at bounding box center [1315, 359] width 22 height 22
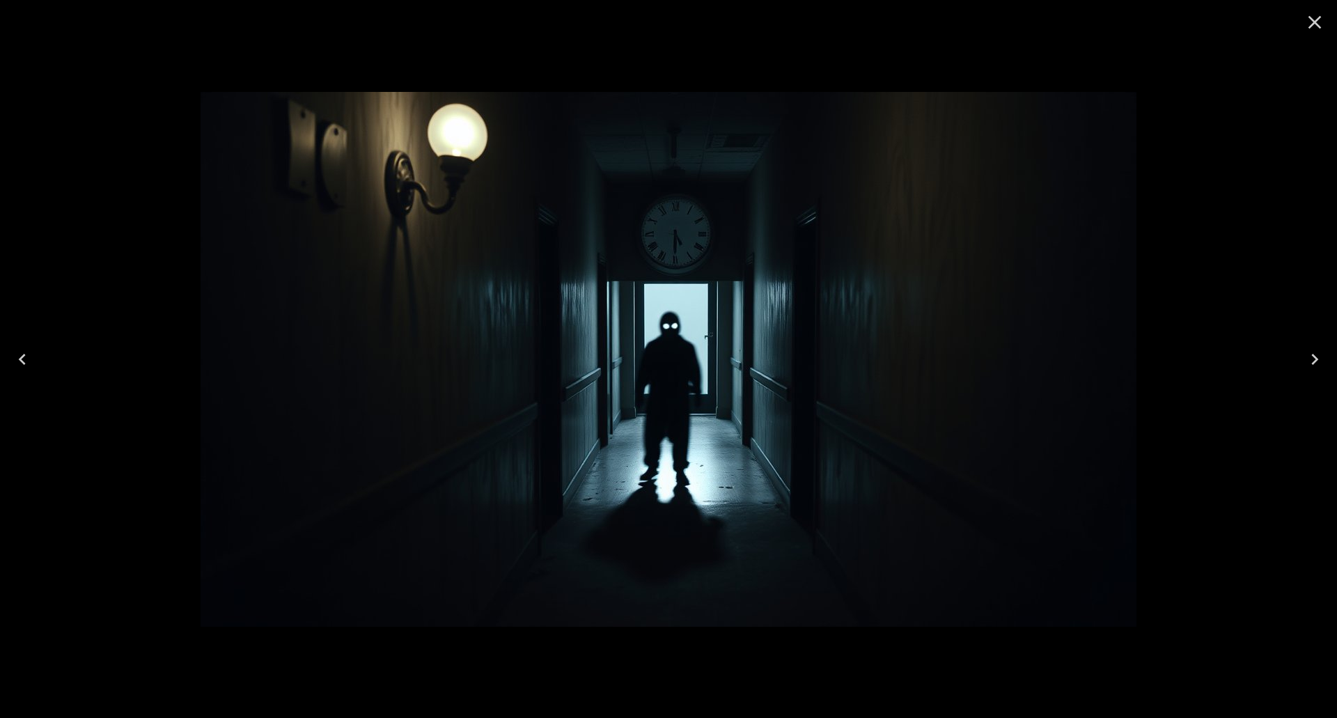
click at [1318, 359] on icon "Next" at bounding box center [1315, 359] width 7 height 11
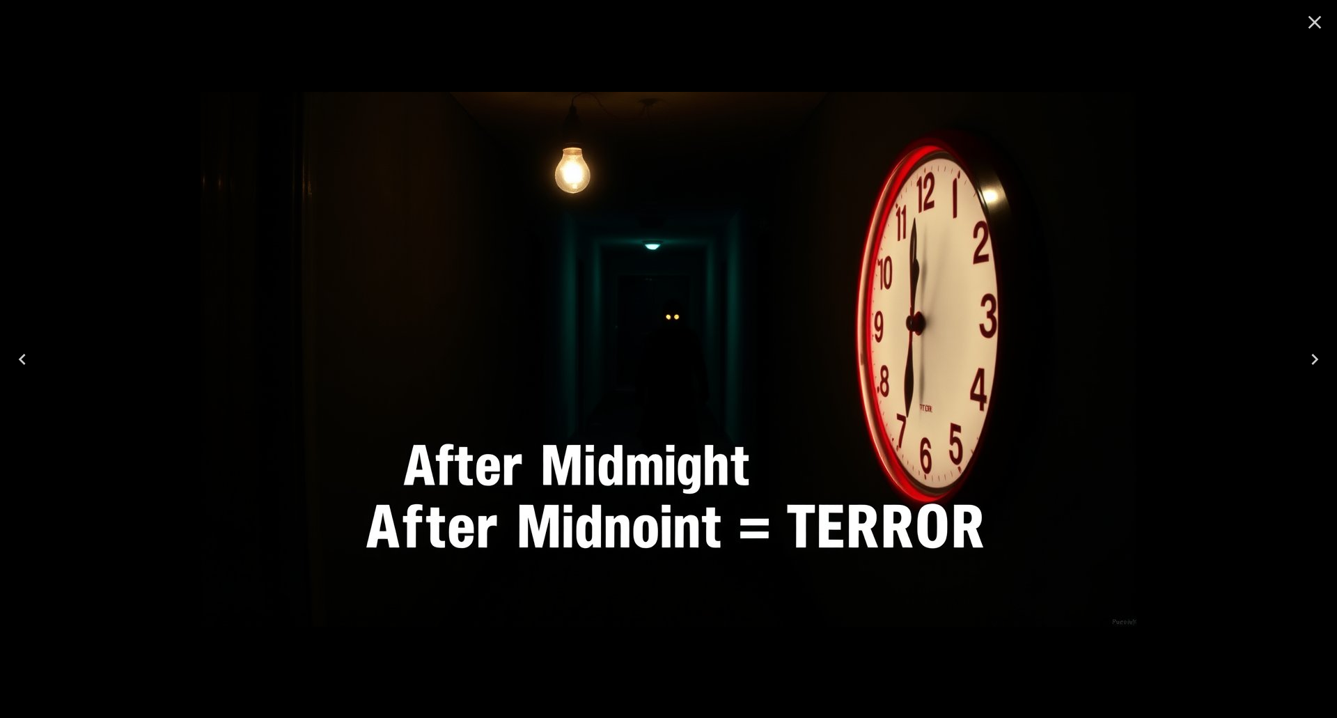
click at [1317, 355] on icon "Next" at bounding box center [1315, 359] width 22 height 22
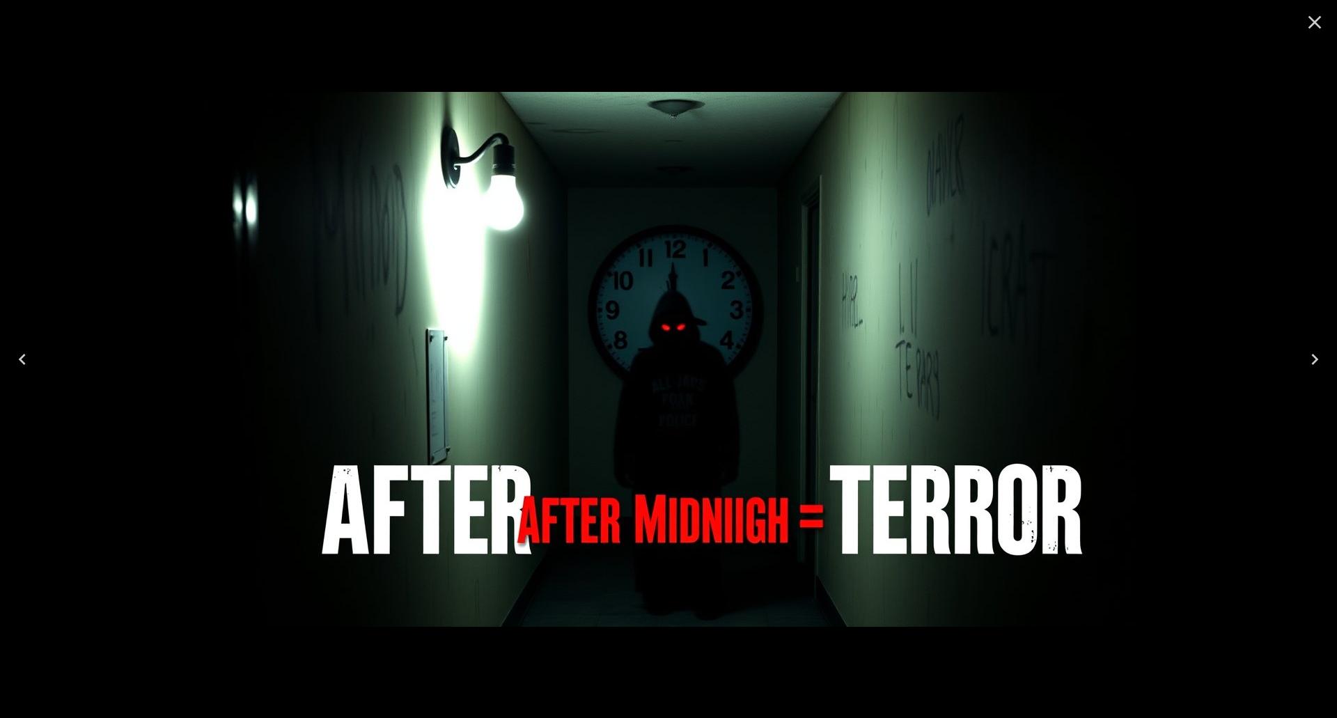
click at [35, 362] on button "Previous" at bounding box center [22, 360] width 45 height 56
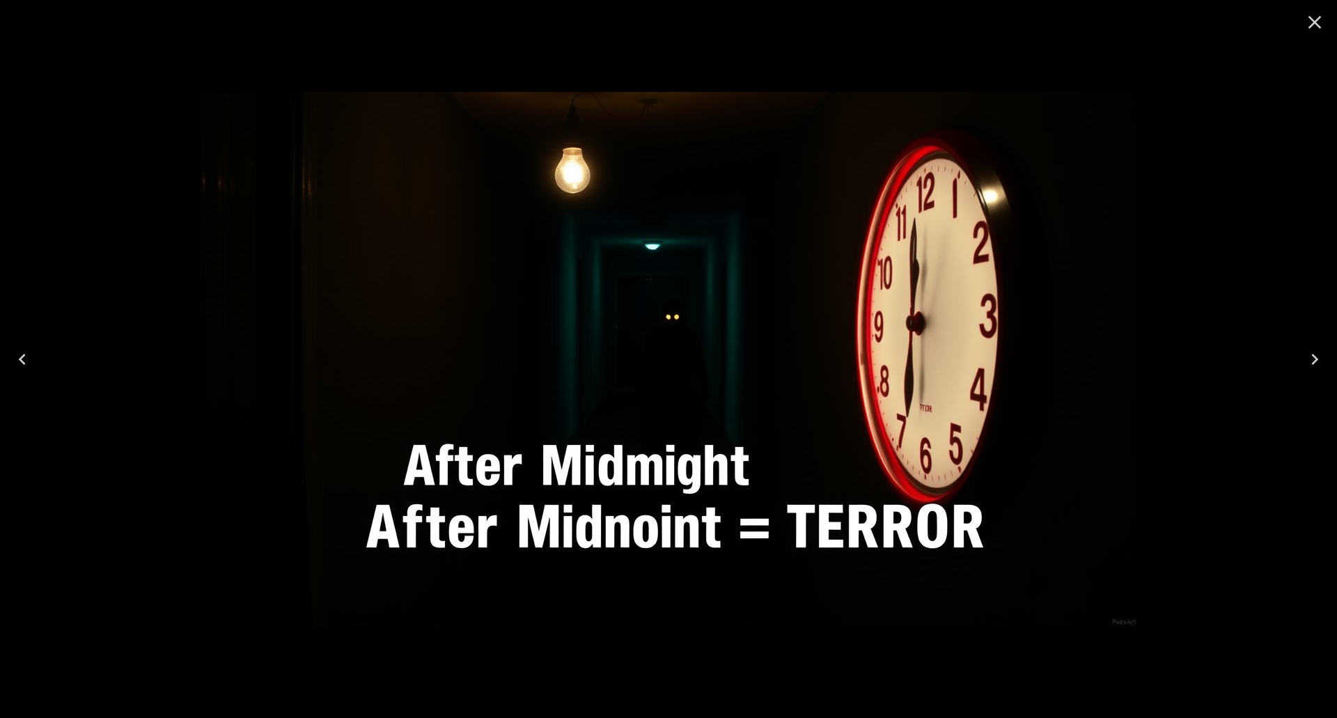
click at [35, 362] on button "Previous" at bounding box center [22, 360] width 45 height 56
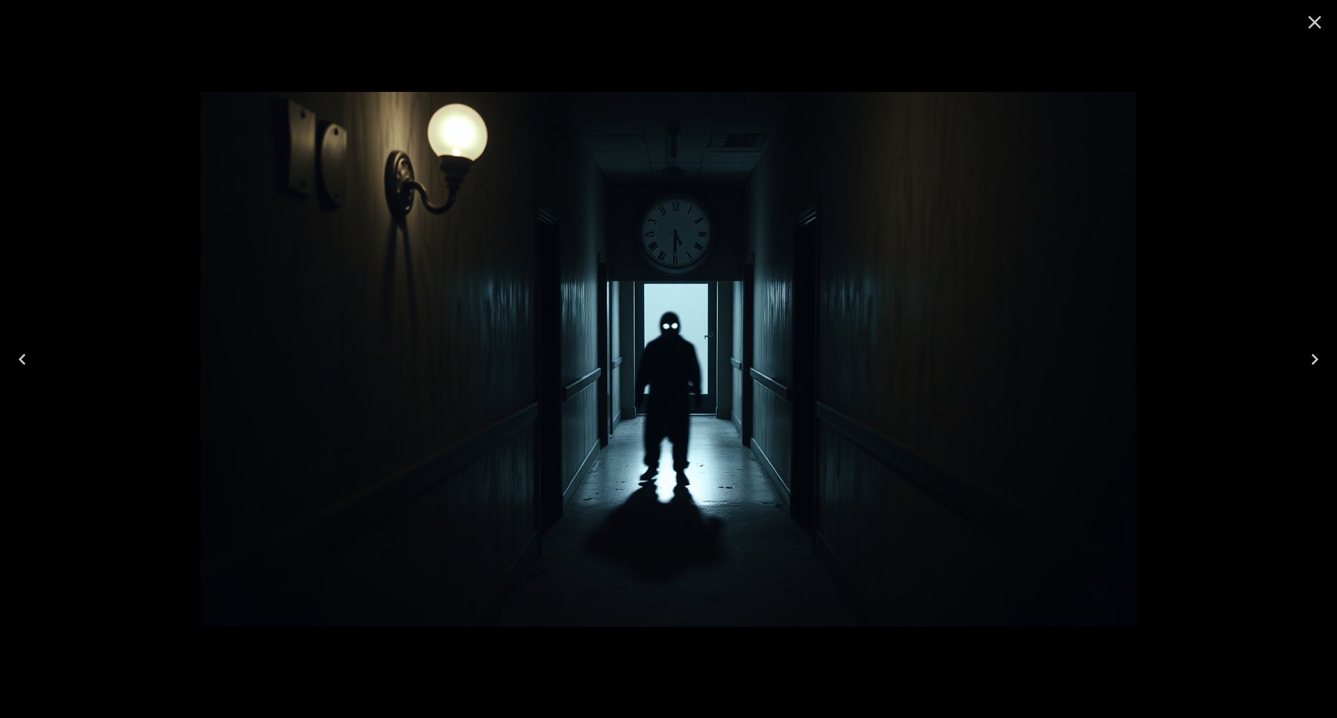
click at [1046, 592] on img at bounding box center [669, 359] width 936 height 535
click at [1320, 360] on icon "Next" at bounding box center [1315, 359] width 22 height 22
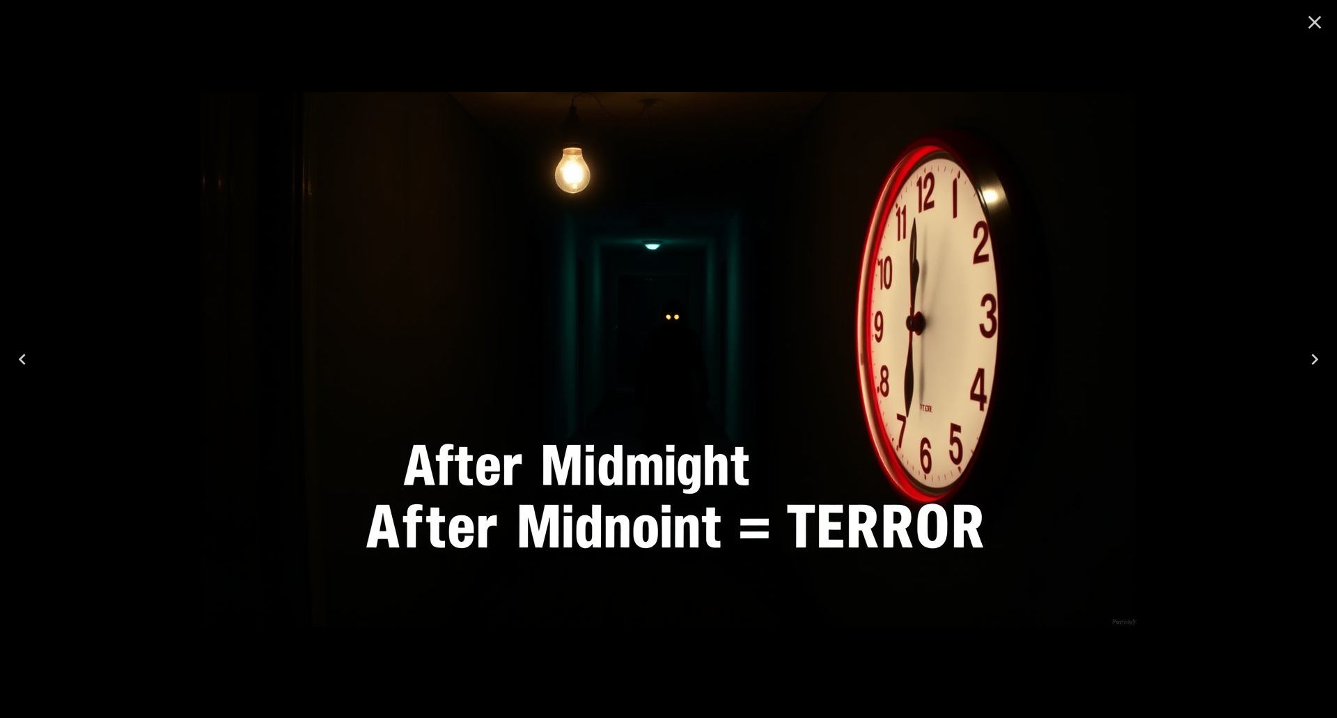
click at [1306, 371] on button "Next" at bounding box center [1315, 360] width 45 height 56
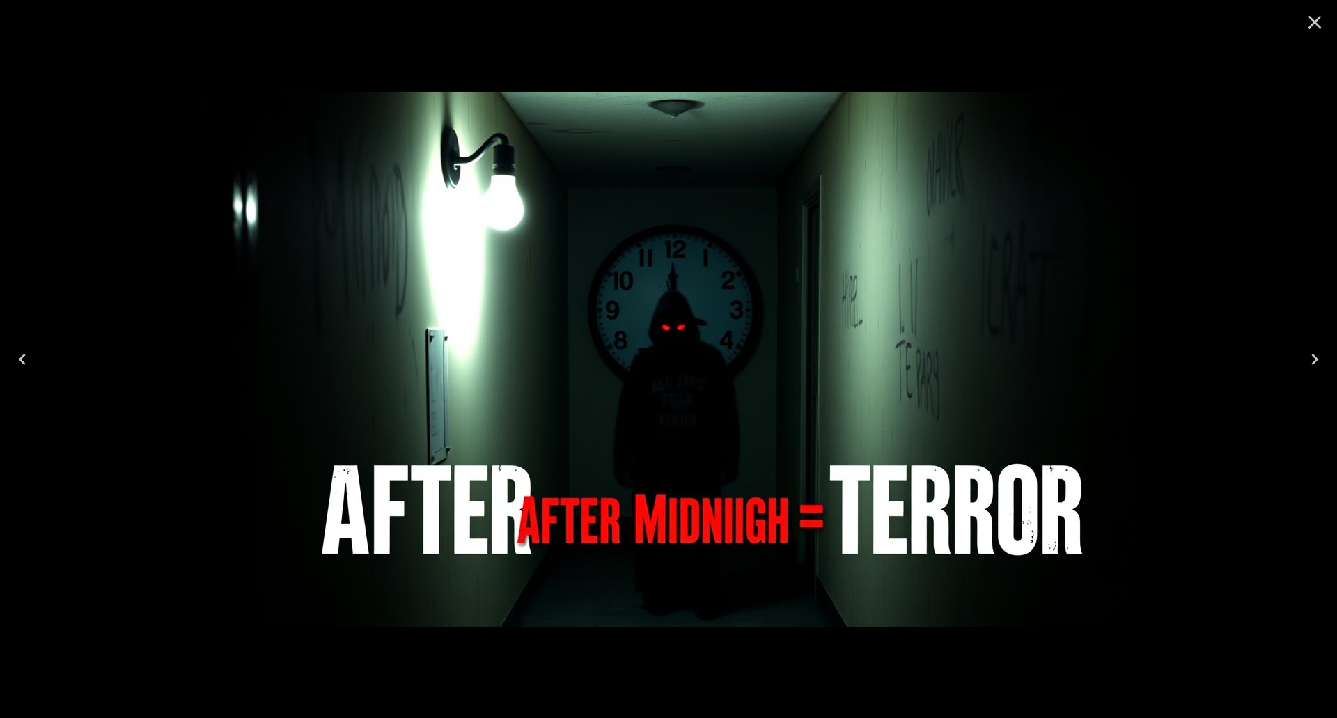
click at [1312, 352] on icon "Next" at bounding box center [1315, 359] width 22 height 22
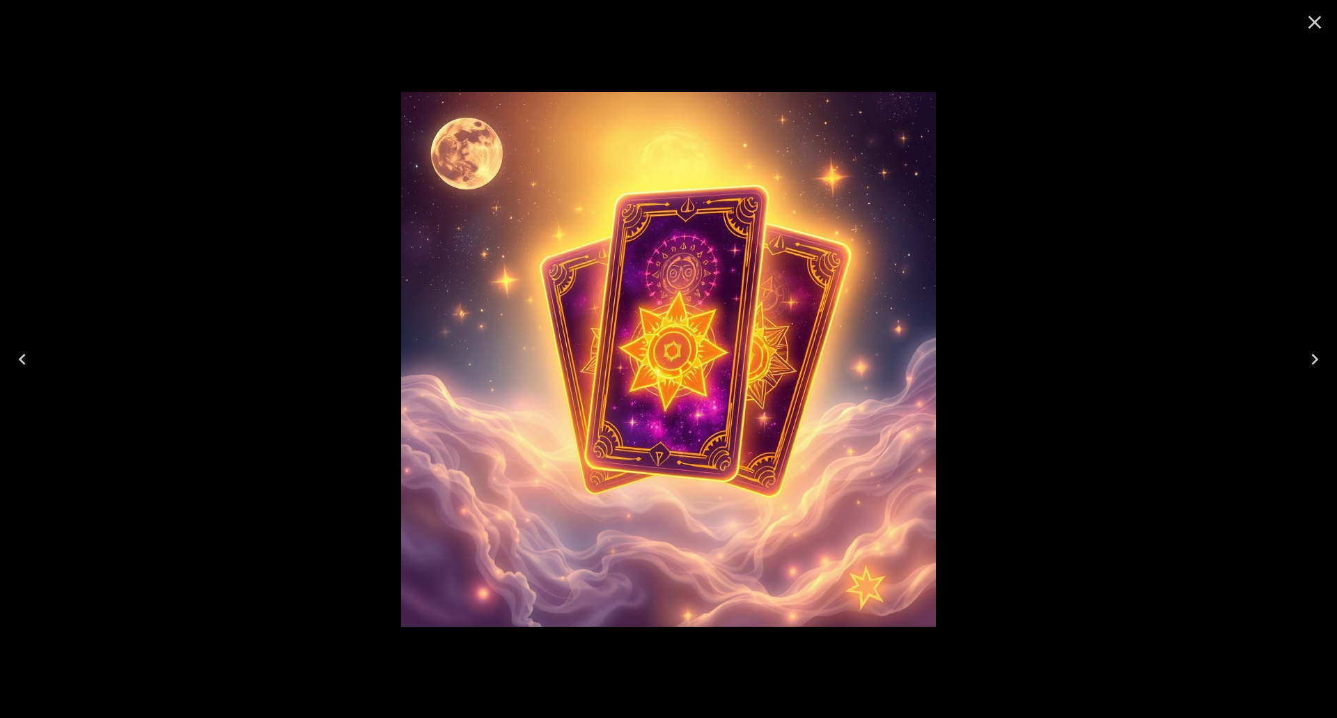
click at [13, 359] on icon "Previous" at bounding box center [22, 359] width 22 height 22
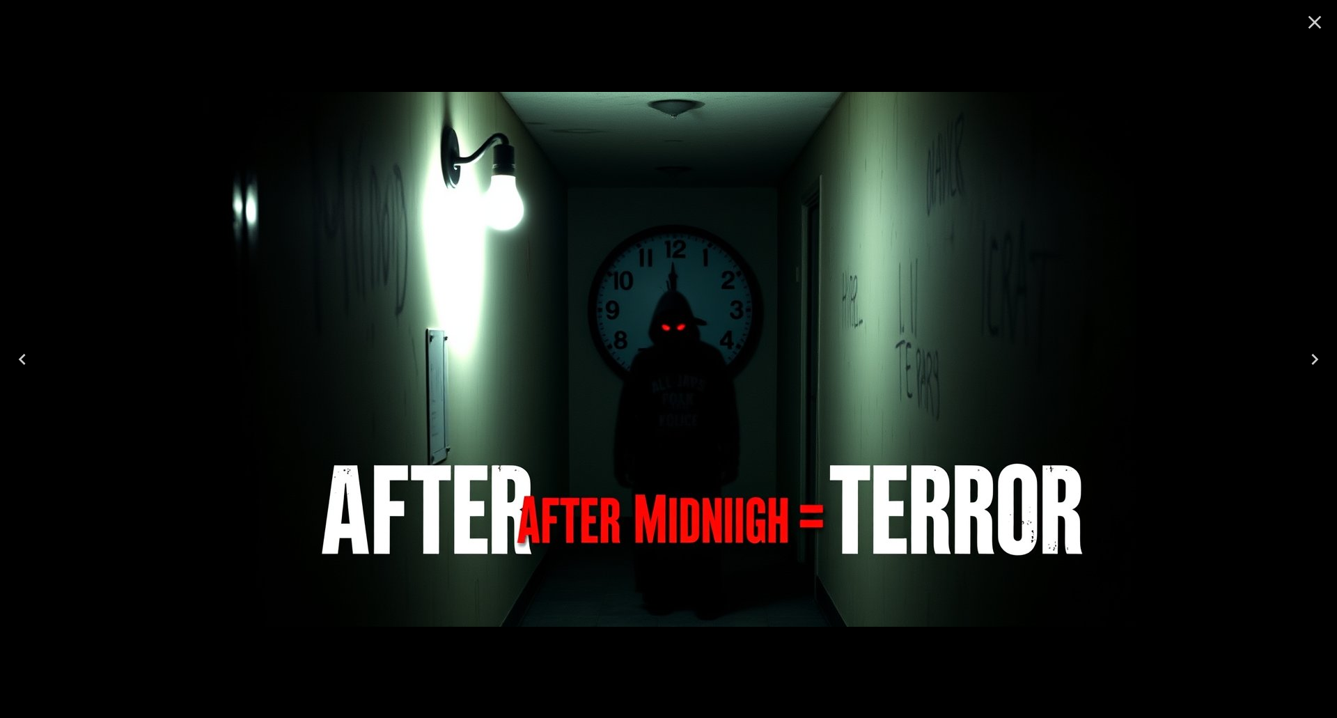
click at [13, 359] on icon "Previous" at bounding box center [22, 359] width 22 height 22
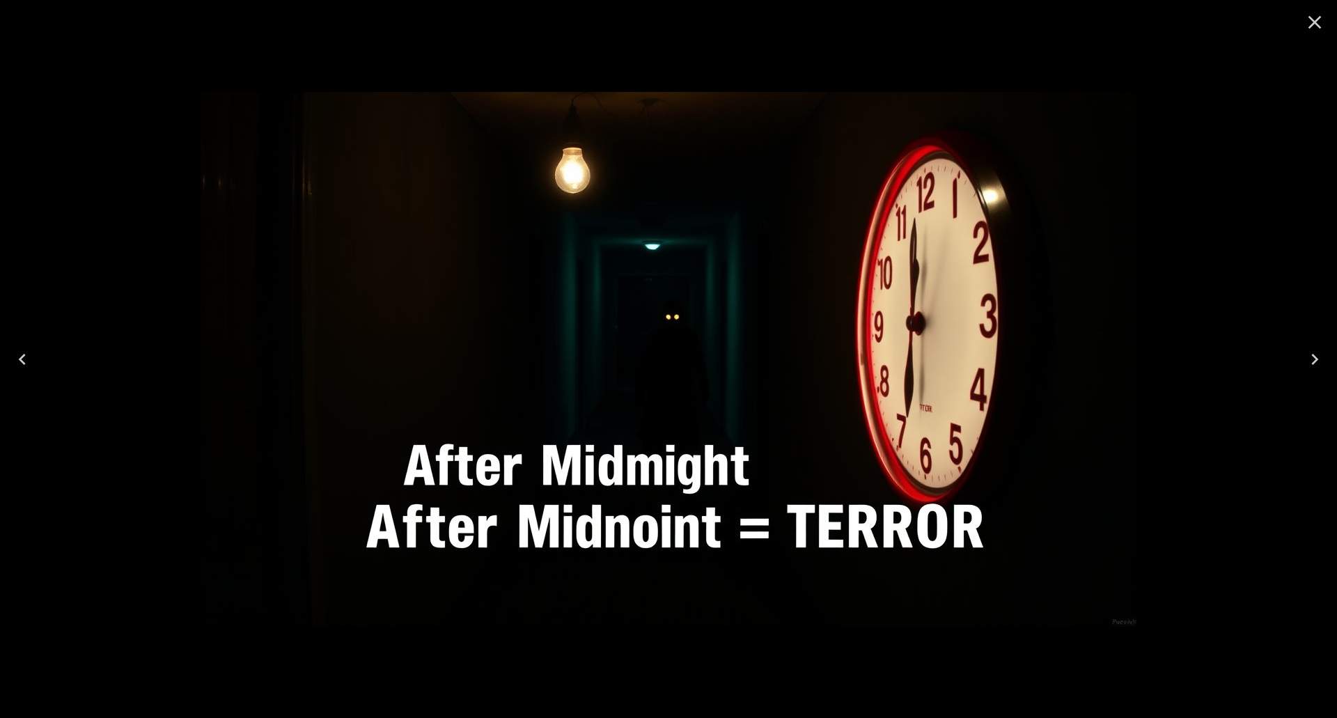
click at [28, 360] on icon "Previous" at bounding box center [22, 359] width 22 height 22
